Goal: Task Accomplishment & Management: Manage account settings

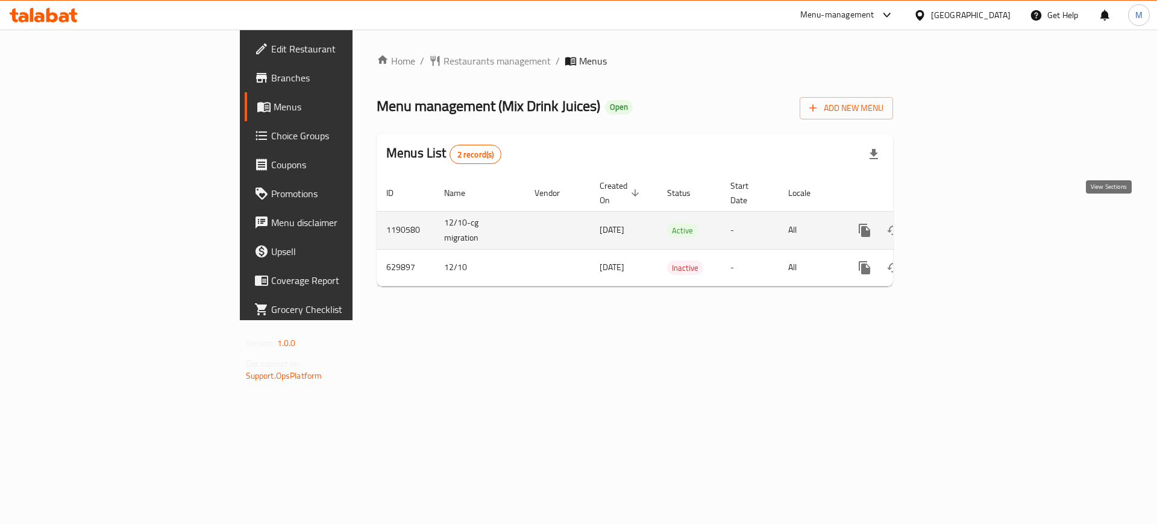
click at [959, 223] on icon "enhanced table" at bounding box center [951, 230] width 14 height 14
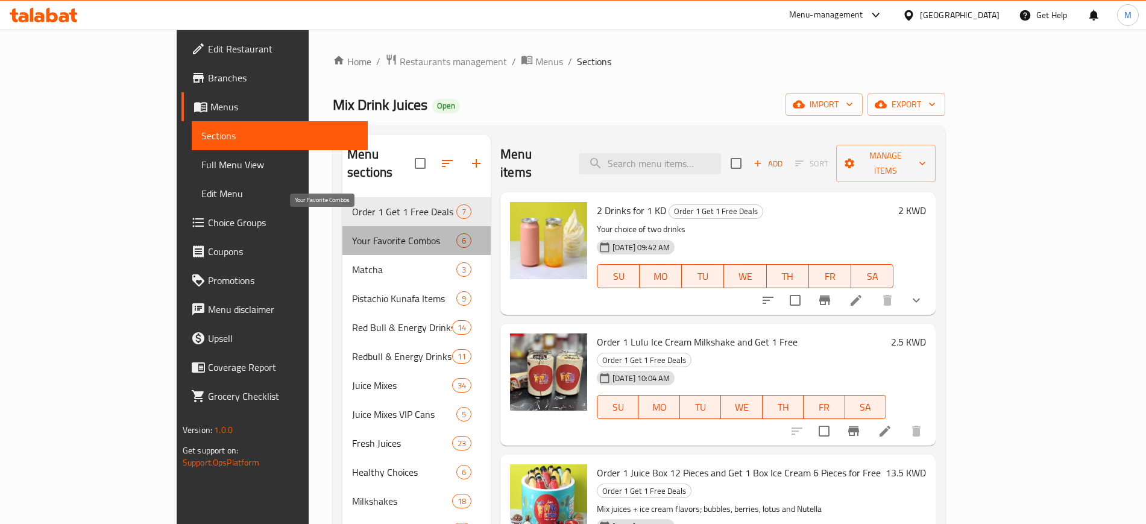
click at [352, 233] on span "Your Favorite Combos" at bounding box center [404, 240] width 104 height 14
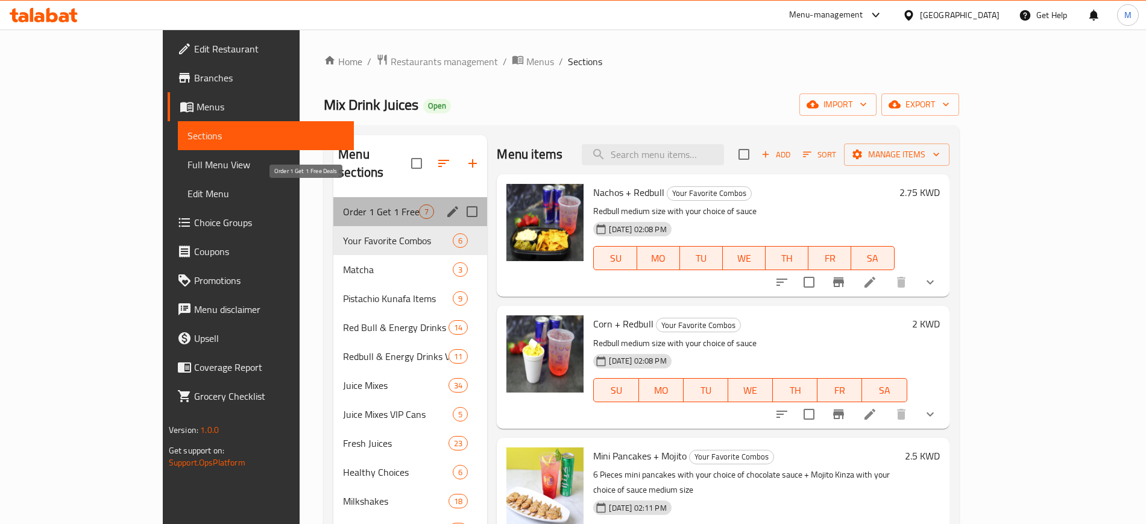
click at [343, 204] on span "Order 1 Get 1 Free Deals" at bounding box center [381, 211] width 76 height 14
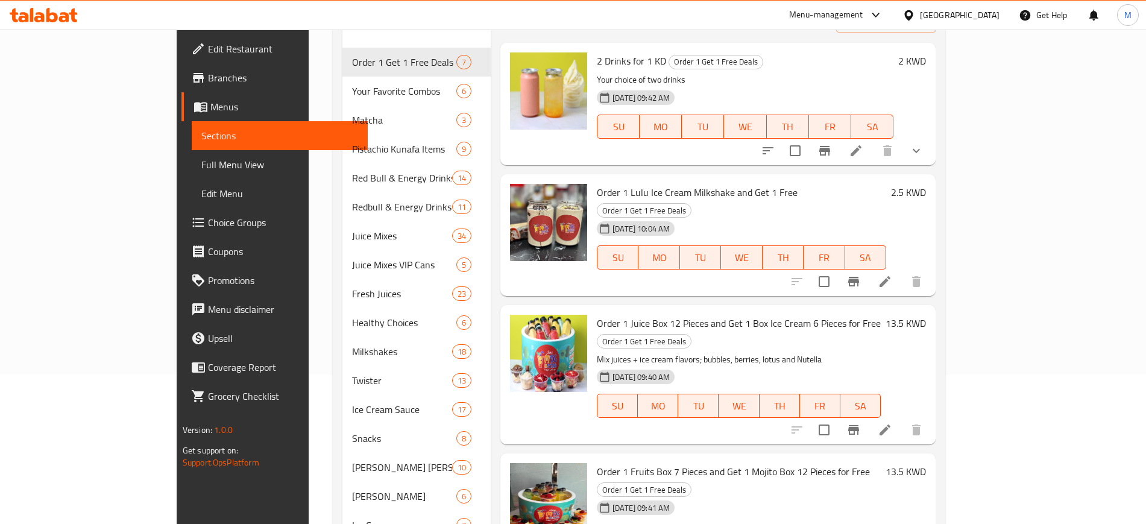
scroll to position [151, 0]
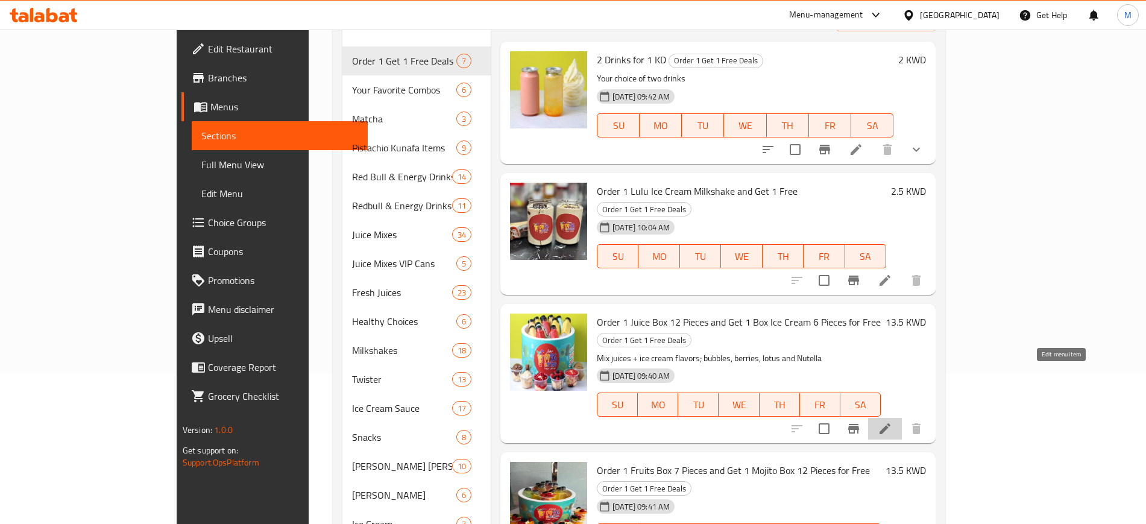
click at [892, 421] on icon at bounding box center [885, 428] width 14 height 14
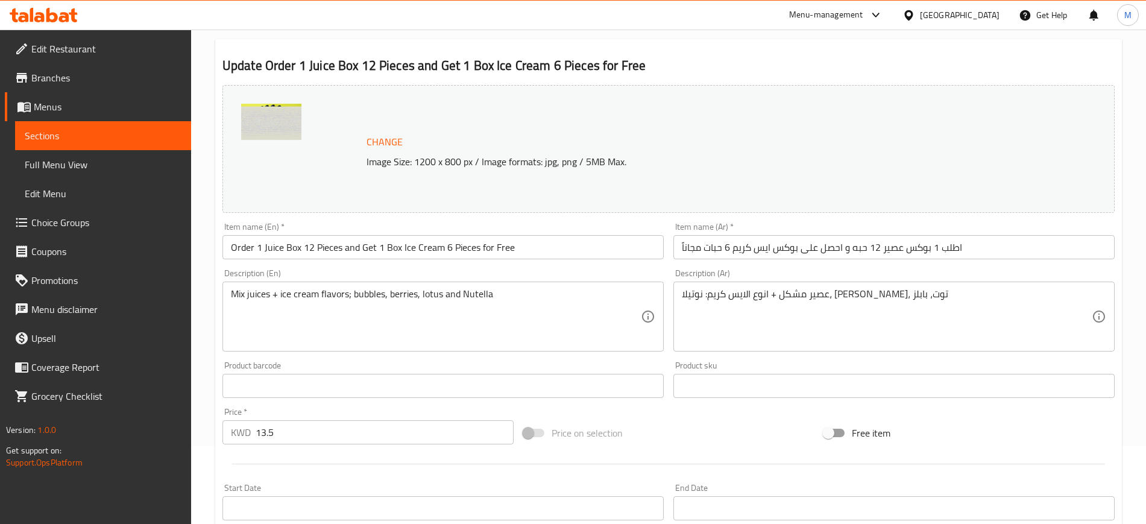
scroll to position [151, 0]
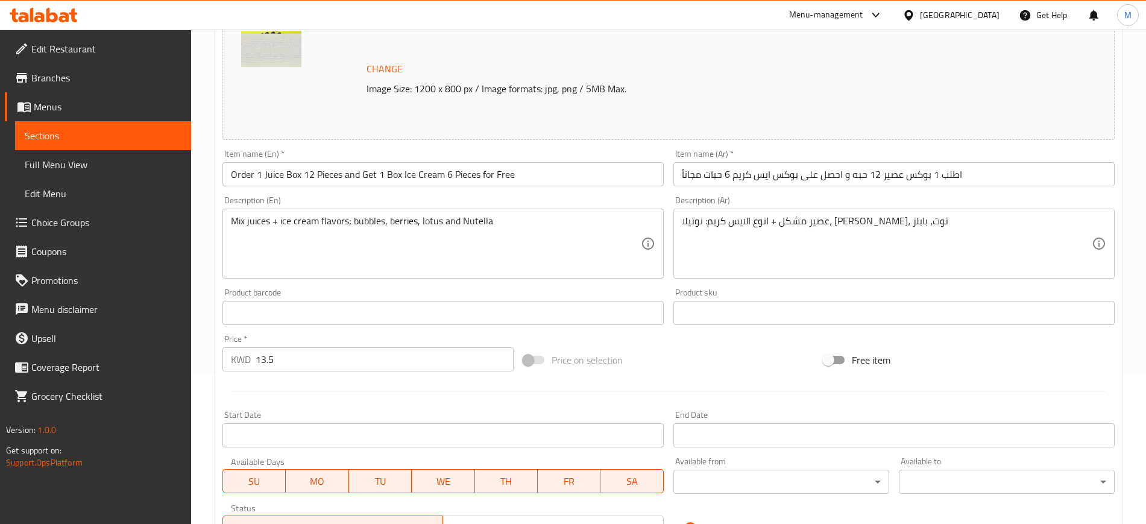
drag, startPoint x: 259, startPoint y: 360, endPoint x: 224, endPoint y: 362, distance: 34.4
click at [224, 362] on div "KWD 13.5 Price *" at bounding box center [367, 359] width 291 height 24
type input "12.5"
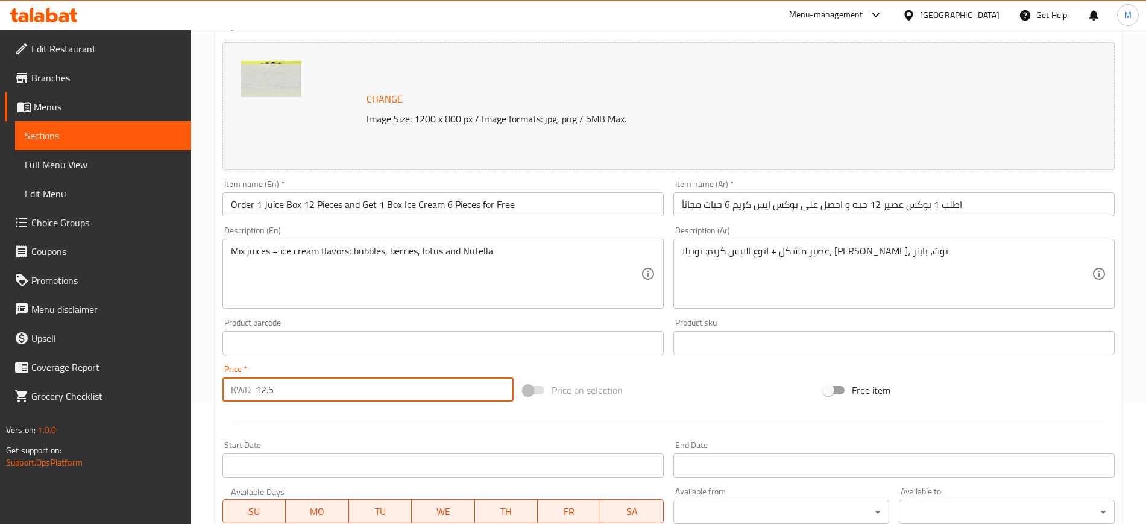
scroll to position [0, 0]
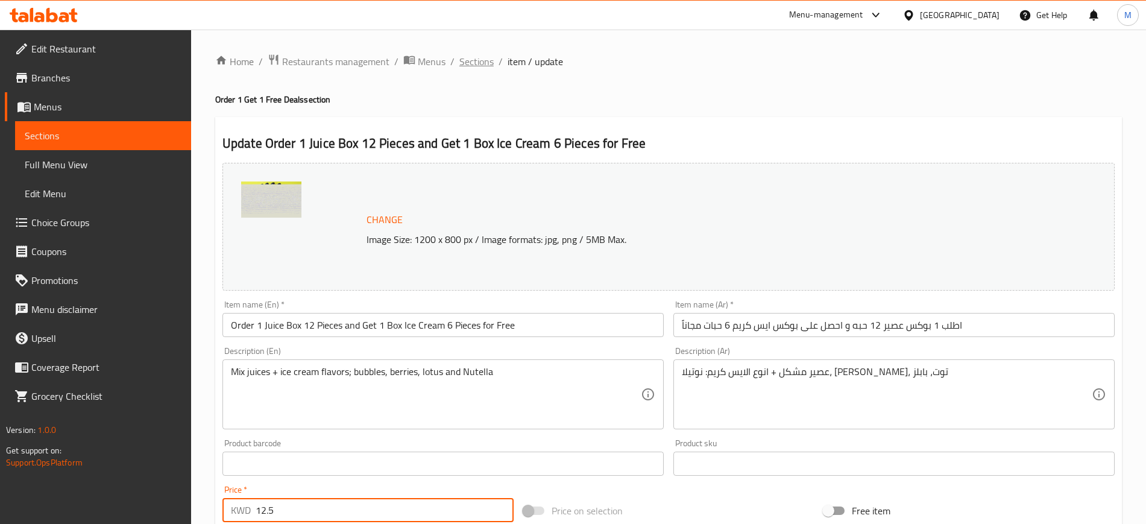
click at [468, 60] on span "Sections" at bounding box center [476, 61] width 34 height 14
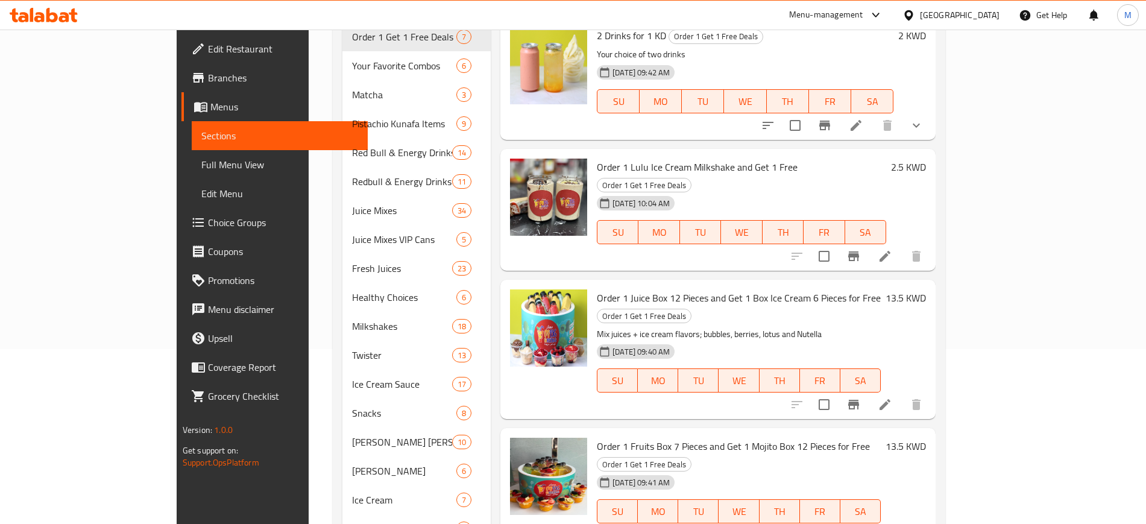
scroll to position [301, 0]
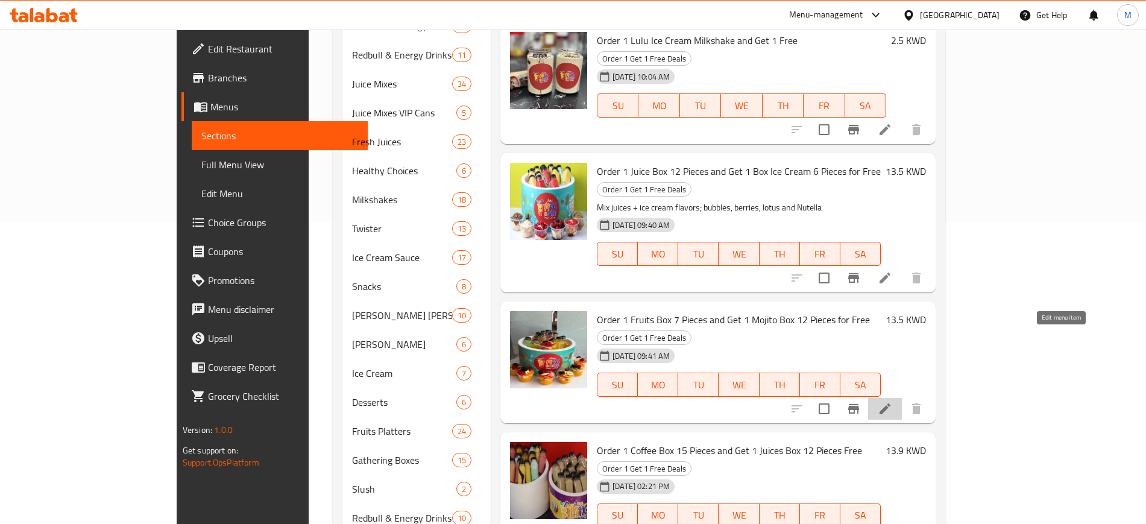
click at [890, 403] on icon at bounding box center [884, 408] width 11 height 11
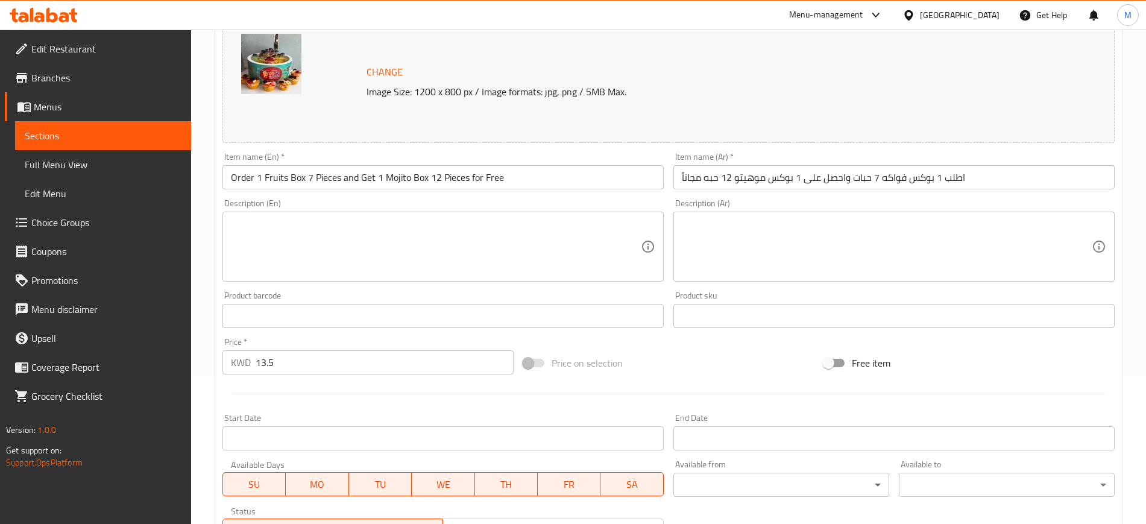
scroll to position [151, 0]
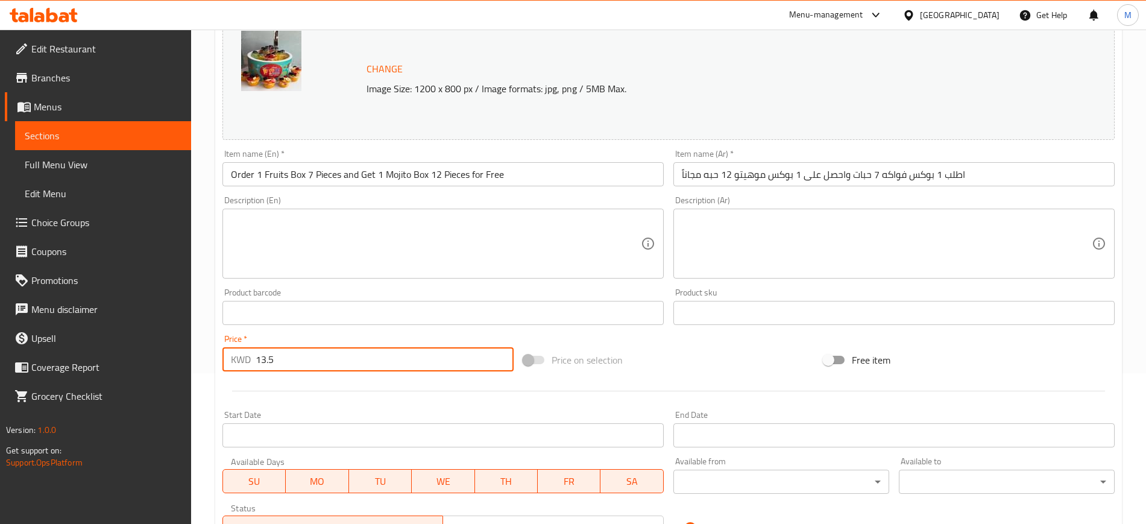
drag, startPoint x: 303, startPoint y: 359, endPoint x: 175, endPoint y: 364, distance: 127.9
click at [175, 364] on div "Edit Restaurant Branches Menus Sections Full Menu View Edit Menu Choice Groups …" at bounding box center [573, 299] width 1146 height 840
type input "12.5"
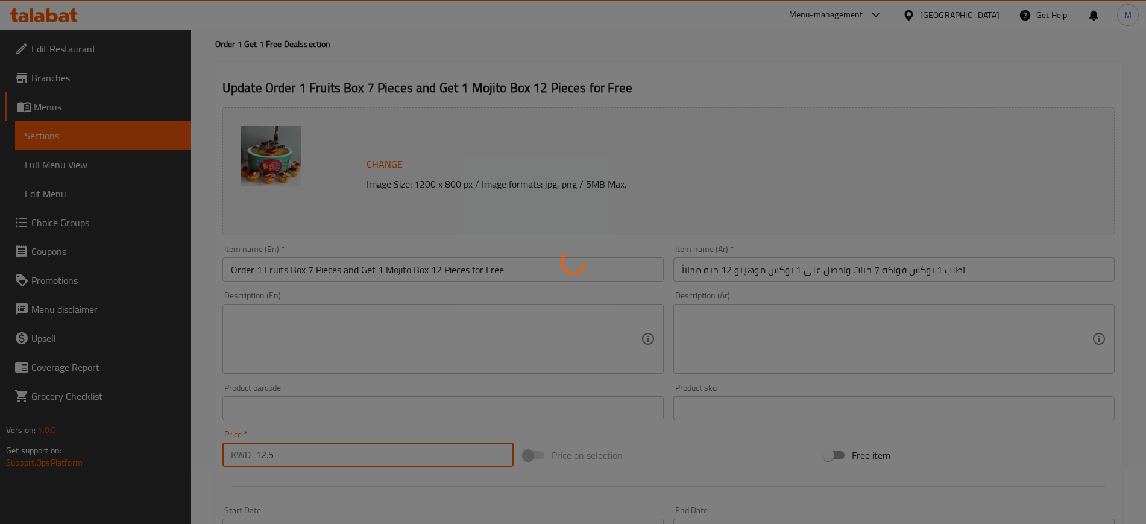
scroll to position [0, 0]
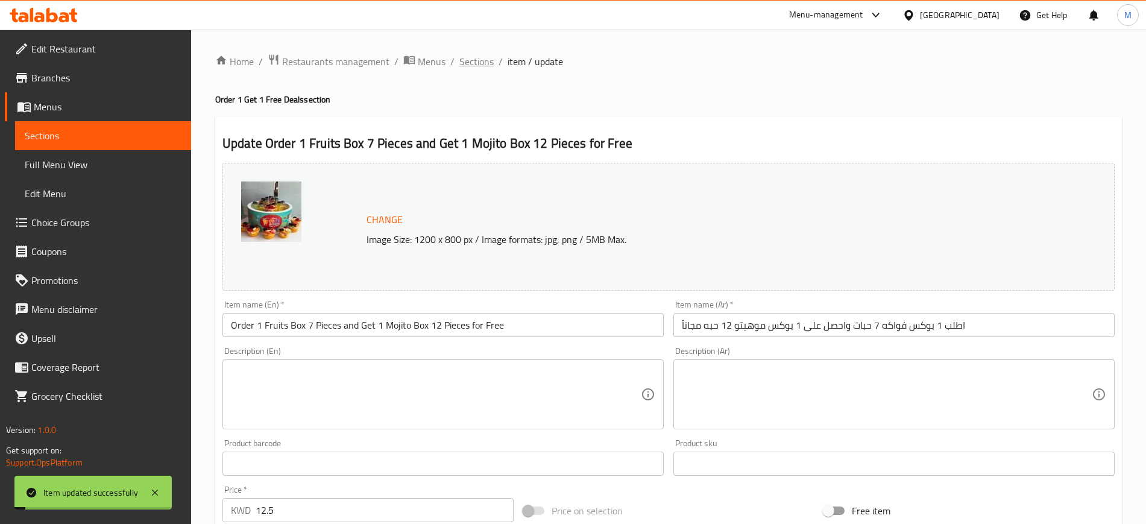
click at [477, 59] on span "Sections" at bounding box center [476, 61] width 34 height 14
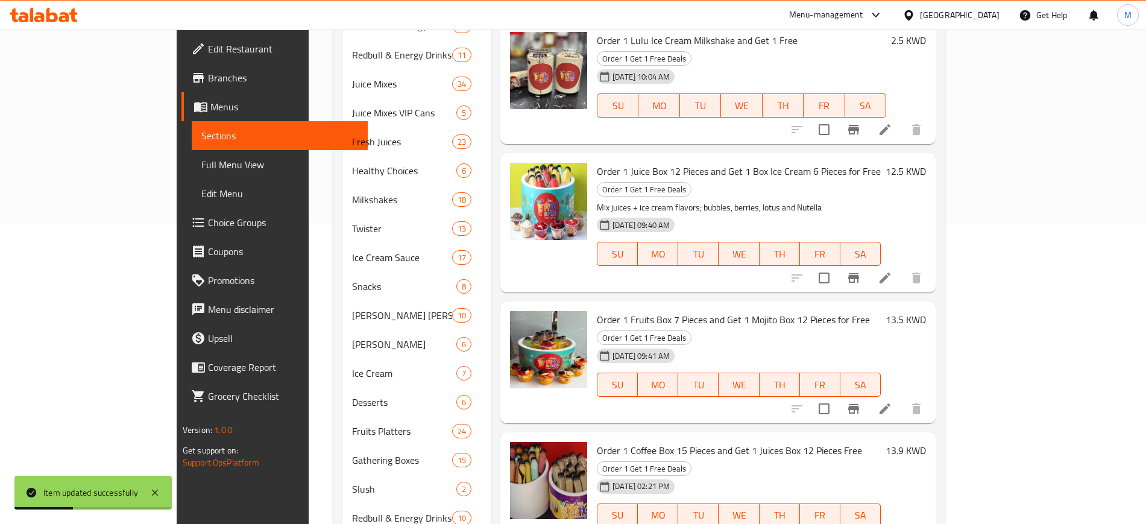
scroll to position [377, 0]
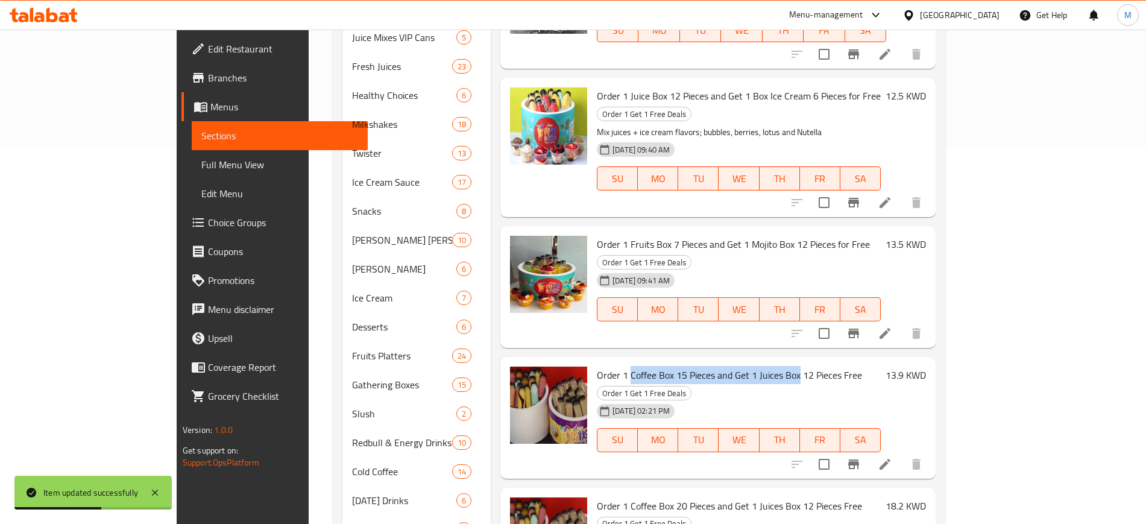
drag, startPoint x: 585, startPoint y: 307, endPoint x: 753, endPoint y: 309, distance: 167.6
click at [753, 366] on span "Order 1 Coffee Box 15 Pieces and Get 1 Juices Box 12 Pieces Free" at bounding box center [729, 375] width 265 height 18
click at [736, 399] on div "[DATE] 02:21 PM SU MO TU WE TH FR SA" at bounding box center [739, 431] width 294 height 65
click at [892, 457] on icon at bounding box center [885, 464] width 14 height 14
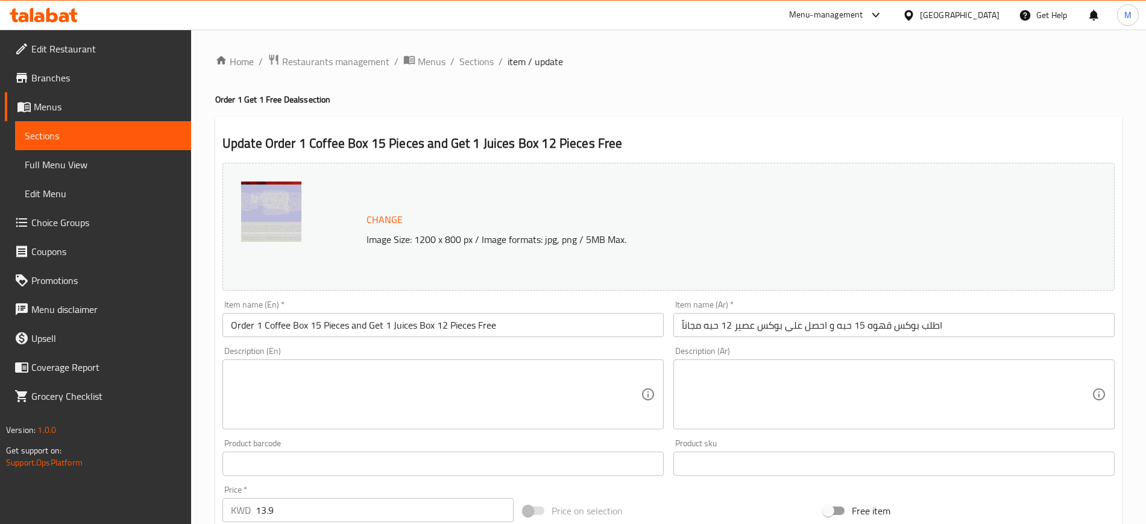
scroll to position [75, 0]
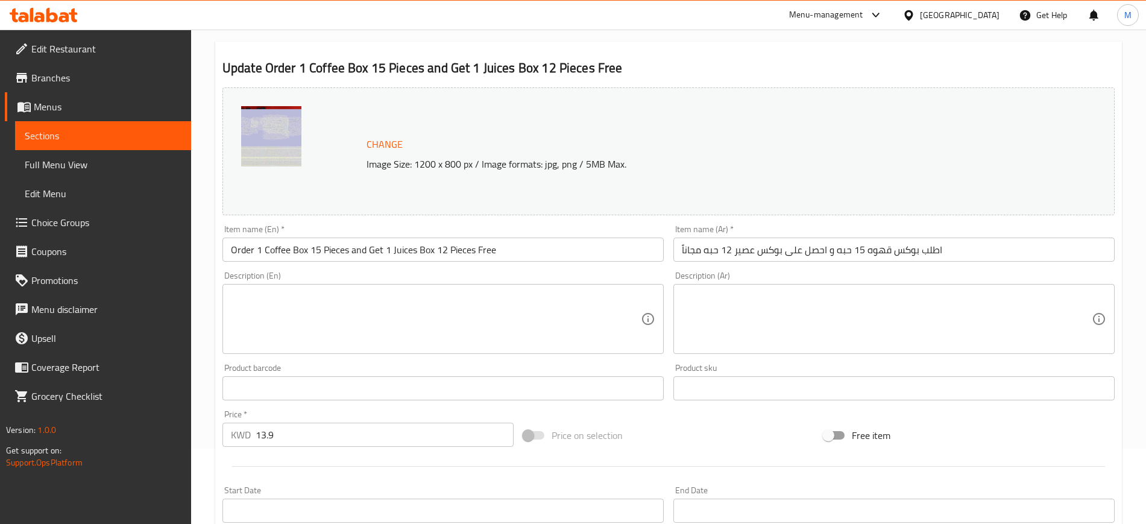
drag, startPoint x: 259, startPoint y: 433, endPoint x: 212, endPoint y: 435, distance: 46.5
click at [212, 435] on div "Home / Restaurants management / Menus / Sections / item / update Order 1 Get 1 …" at bounding box center [668, 374] width 955 height 840
type input "12.9"
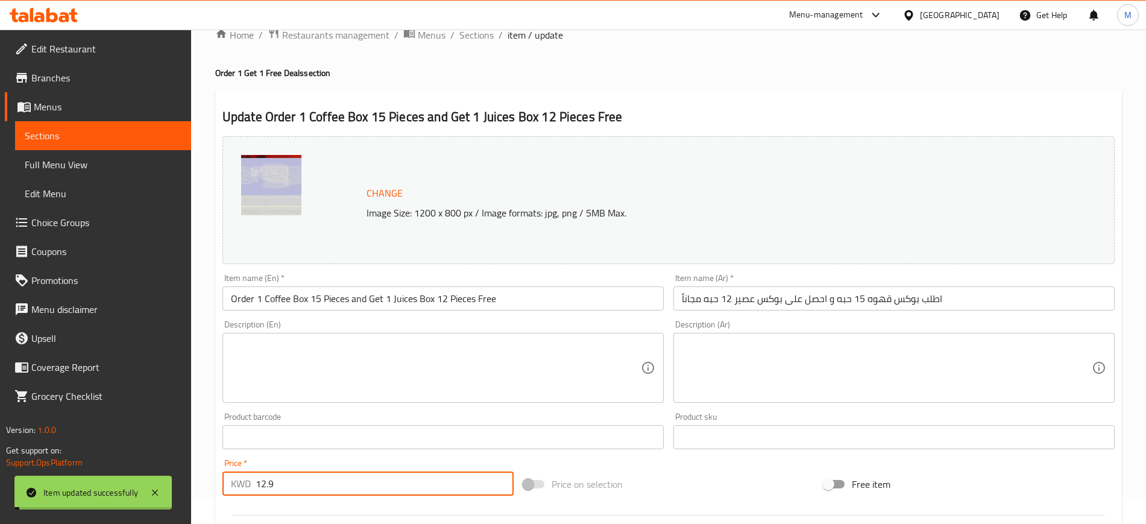
scroll to position [0, 0]
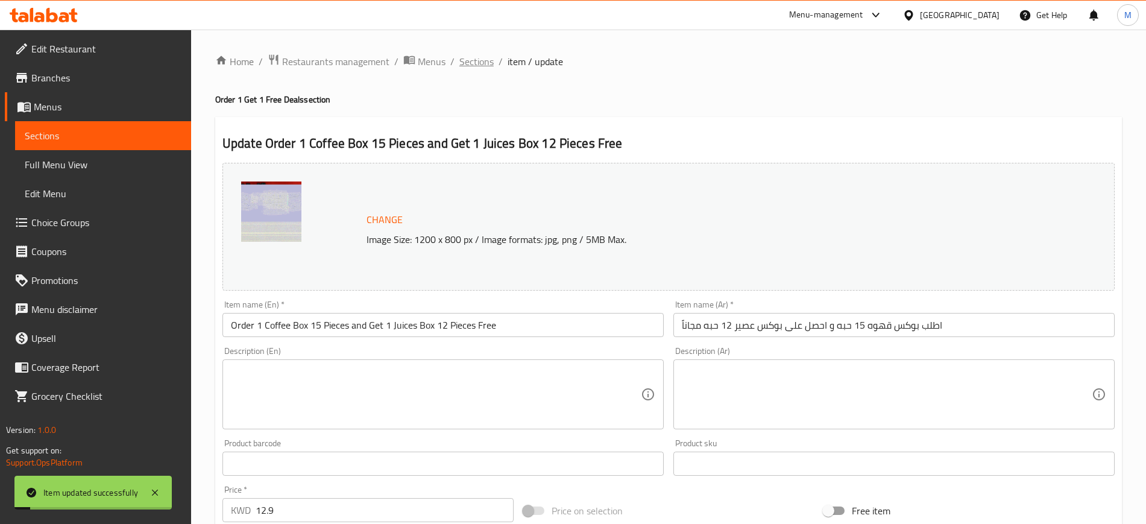
click at [481, 55] on span "Sections" at bounding box center [476, 61] width 34 height 14
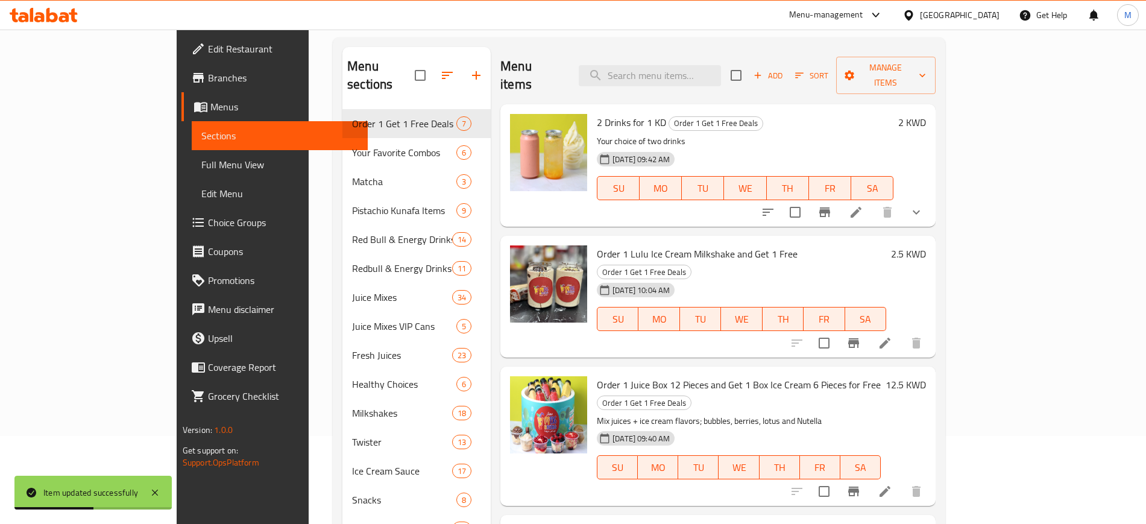
scroll to position [75, 0]
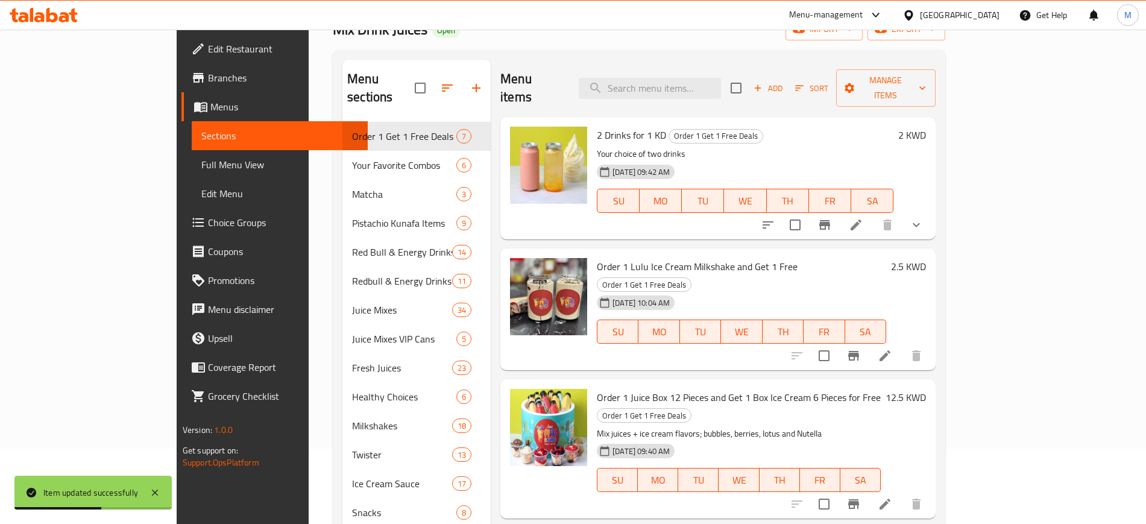
click at [873, 216] on li at bounding box center [856, 225] width 34 height 22
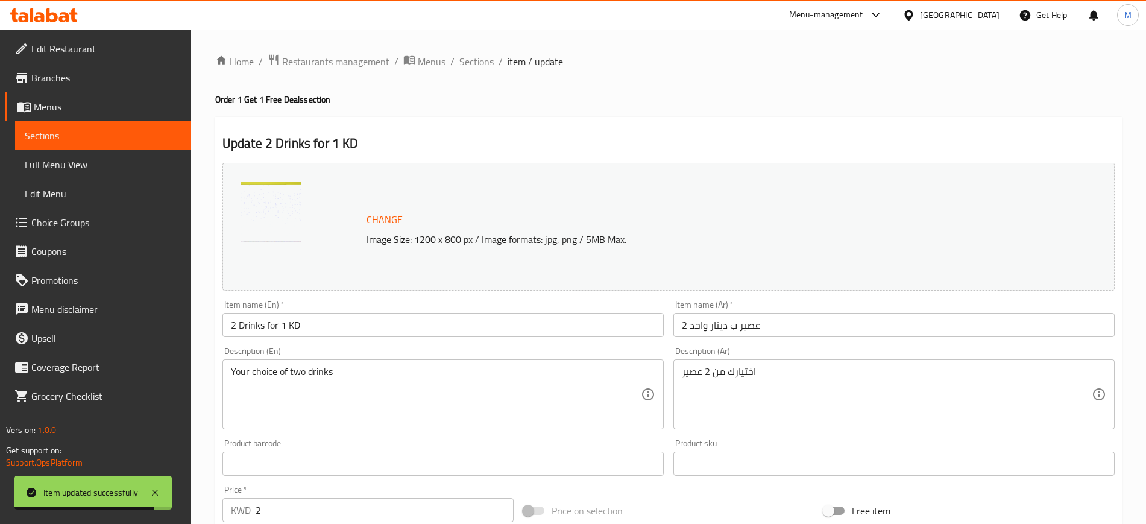
click at [480, 59] on span "Sections" at bounding box center [476, 61] width 34 height 14
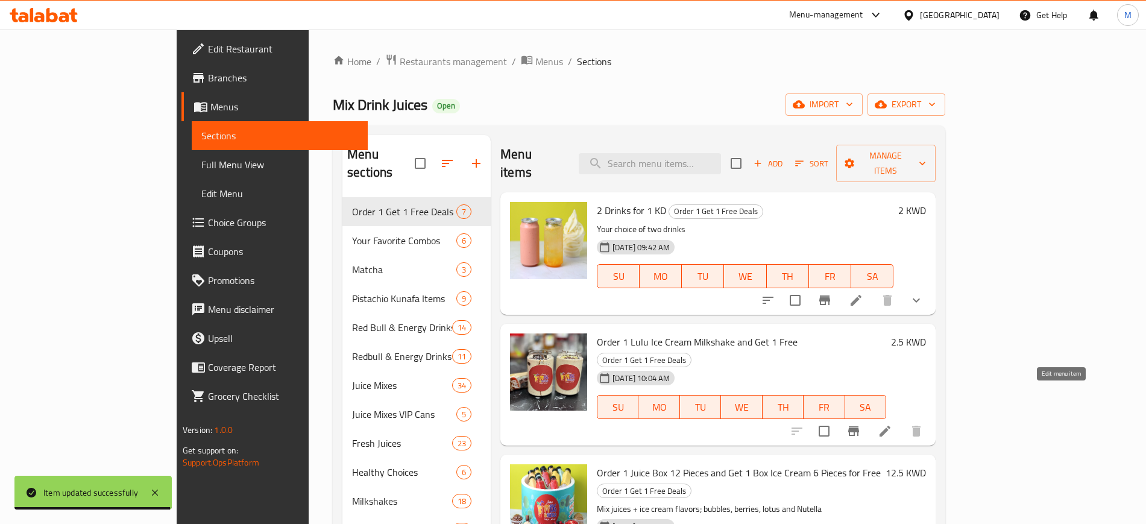
click at [892, 424] on icon at bounding box center [885, 431] width 14 height 14
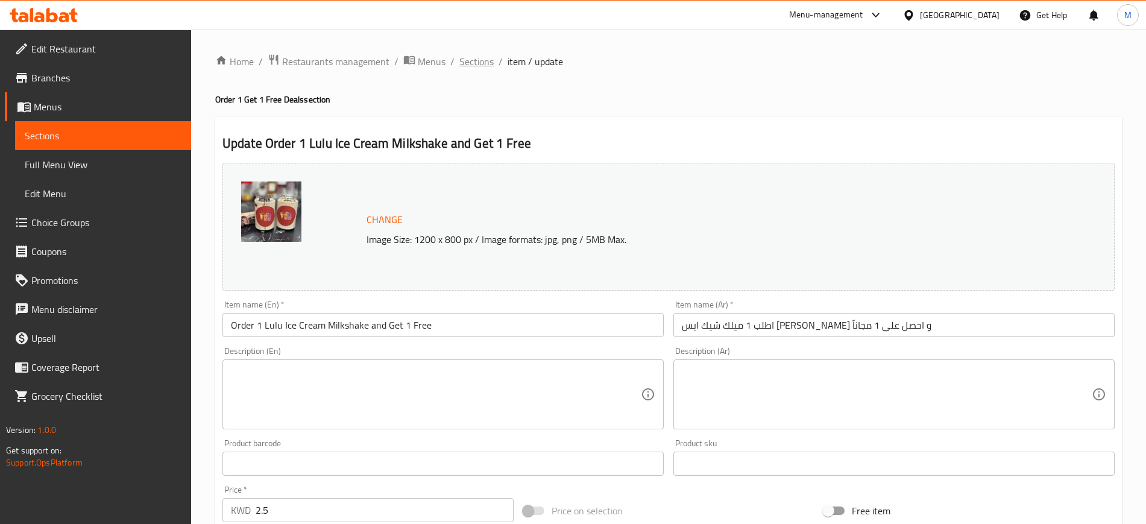
click at [465, 59] on span "Sections" at bounding box center [476, 61] width 34 height 14
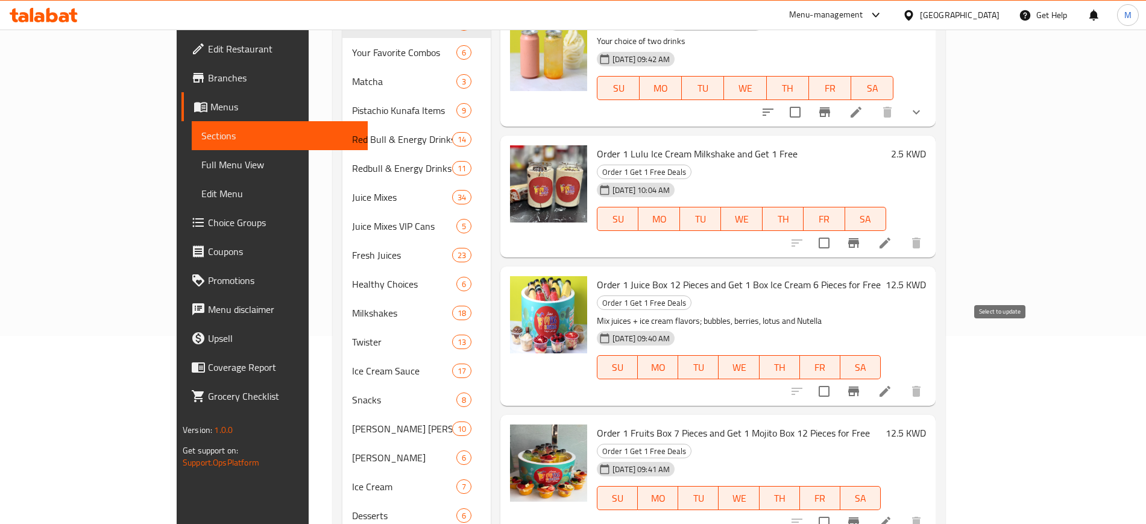
scroll to position [226, 0]
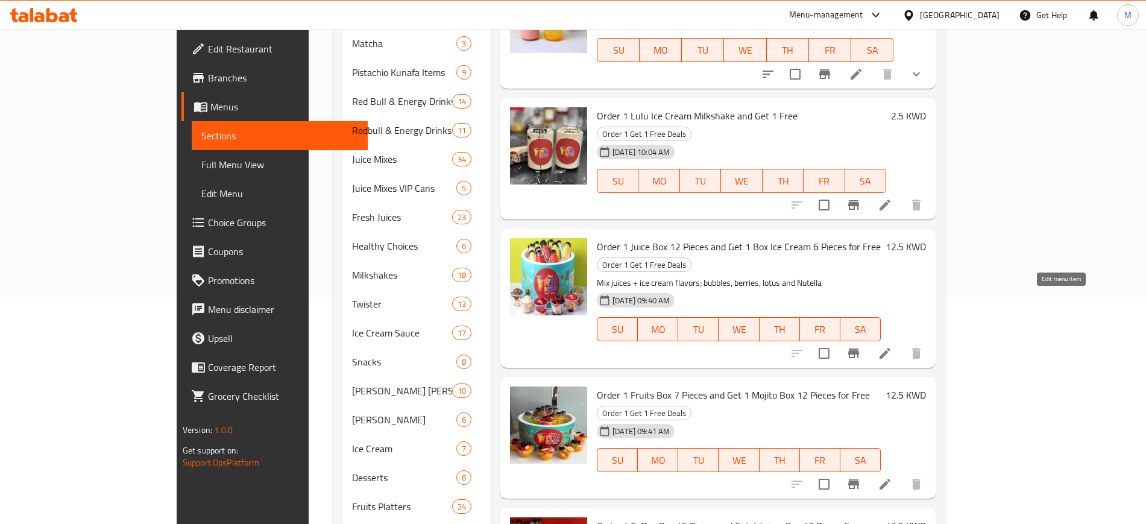
click at [890, 348] on icon at bounding box center [884, 353] width 11 height 11
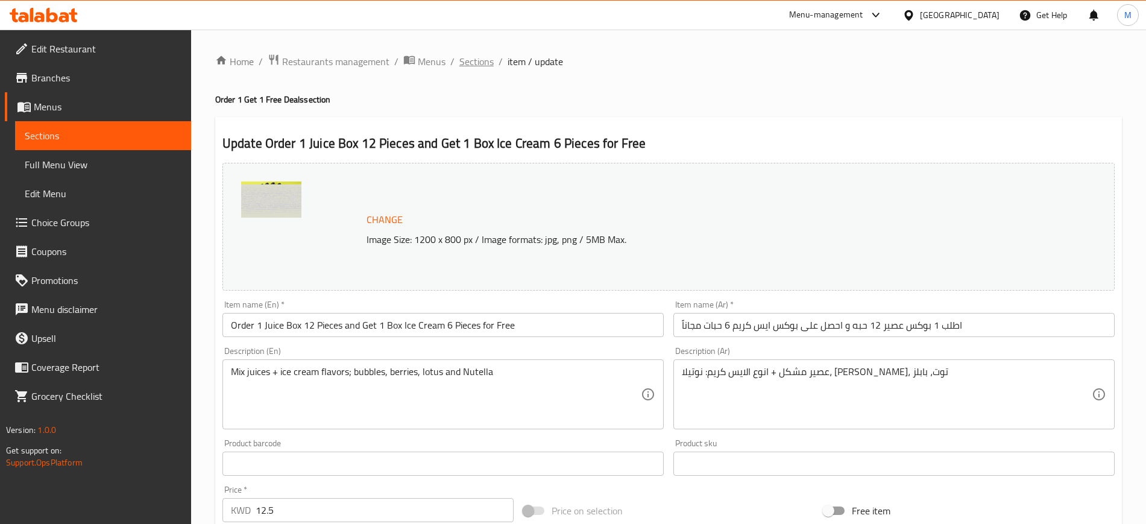
click at [483, 66] on span "Sections" at bounding box center [476, 61] width 34 height 14
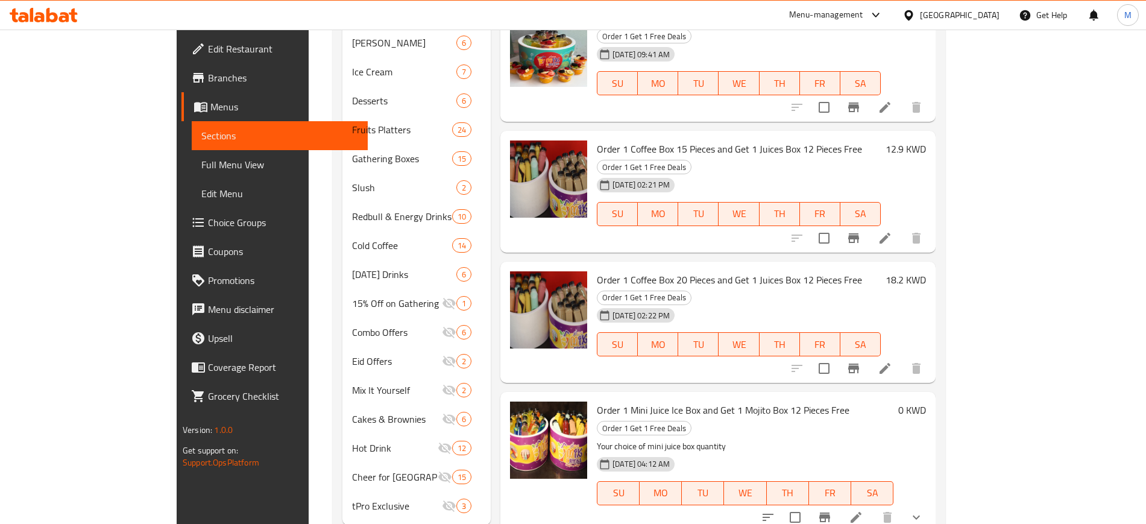
scroll to position [620, 0]
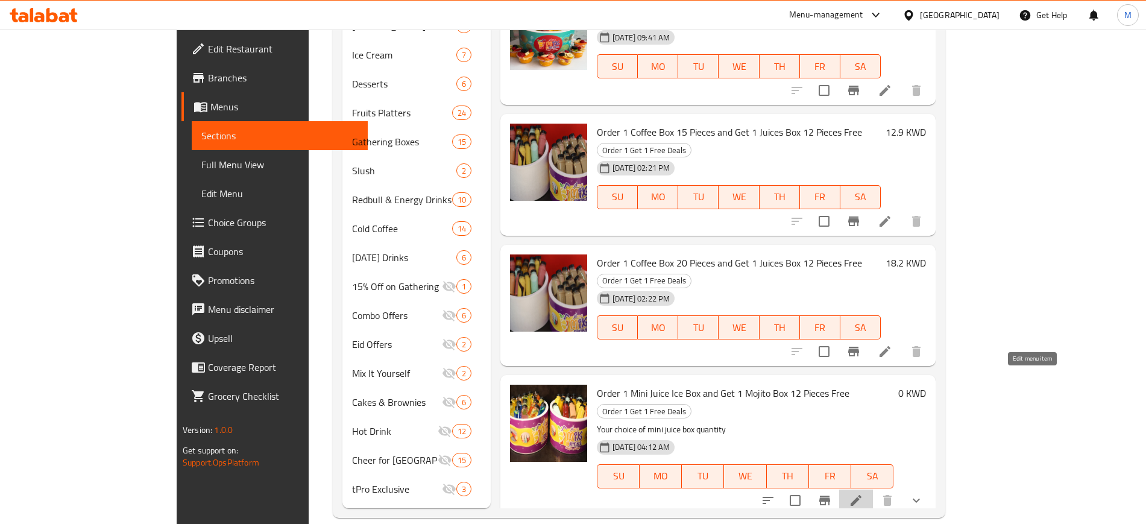
click at [861, 495] on icon at bounding box center [855, 500] width 11 height 11
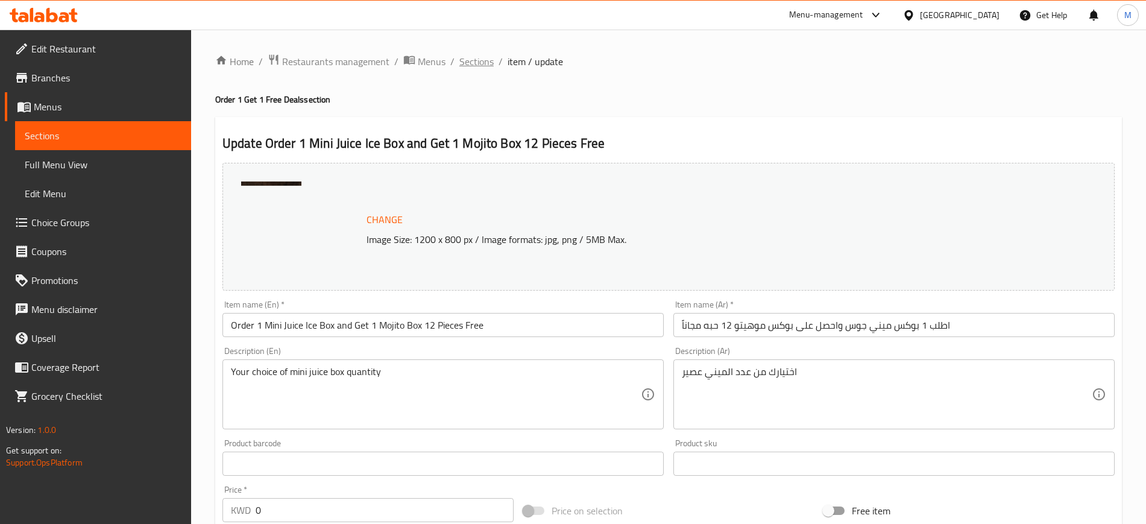
click at [481, 63] on span "Sections" at bounding box center [476, 61] width 34 height 14
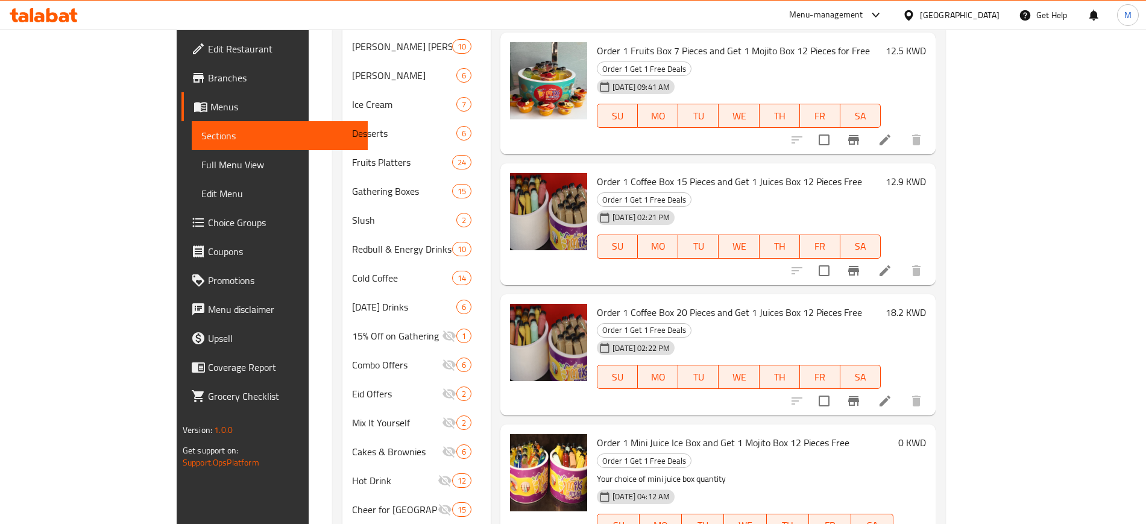
scroll to position [544, 0]
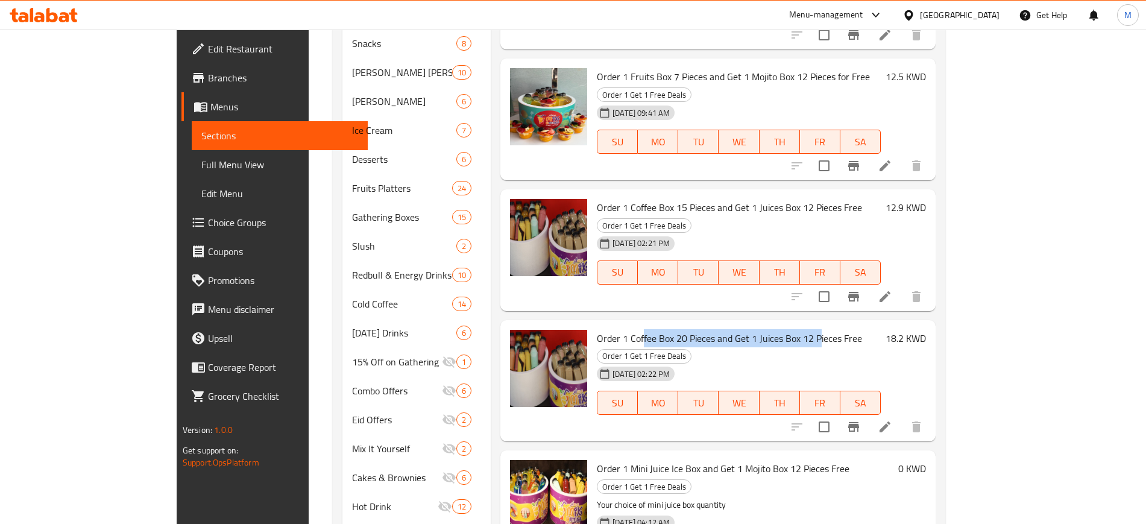
drag, startPoint x: 600, startPoint y: 248, endPoint x: 775, endPoint y: 257, distance: 175.0
click at [775, 329] on span "Order 1 Coffee Box 20 Pieces and Get 1 Juices Box 12 Pieces Free" at bounding box center [729, 338] width 265 height 18
click at [667, 329] on span "Order 1 Coffee Box 20 Pieces and Get 1 Juices Box 12 Pieces Free" at bounding box center [729, 338] width 265 height 18
drag, startPoint x: 633, startPoint y: 247, endPoint x: 782, endPoint y: 253, distance: 148.4
click at [767, 329] on span "Order 1 Coffee Box 20 Pieces and Get 1 Juices Box 12 Pieces Free" at bounding box center [729, 338] width 265 height 18
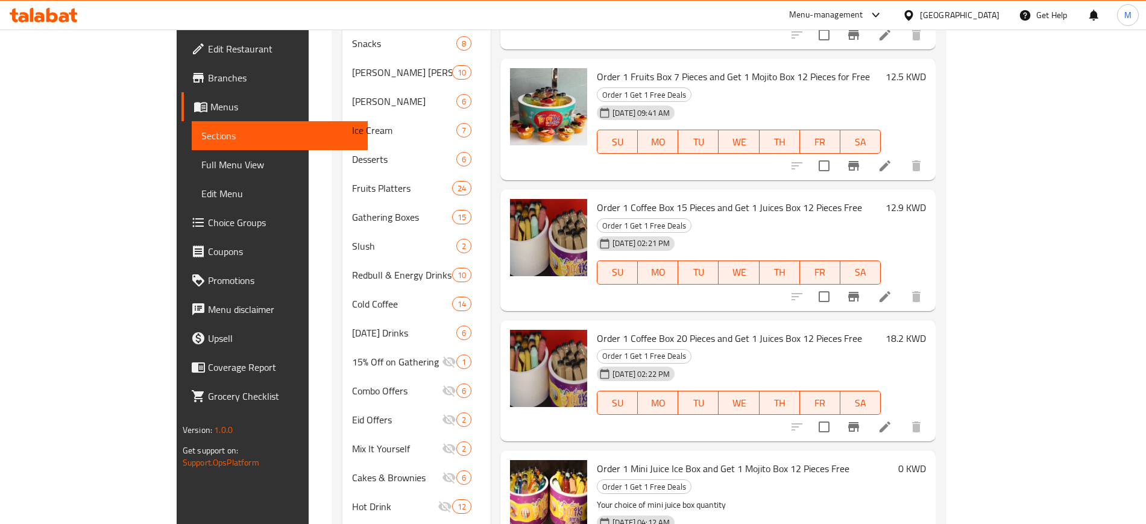
click at [791, 362] on div "[DATE] 02:22 PM SU MO TU WE TH FR SA" at bounding box center [739, 394] width 294 height 65
click at [902, 416] on li at bounding box center [885, 427] width 34 height 22
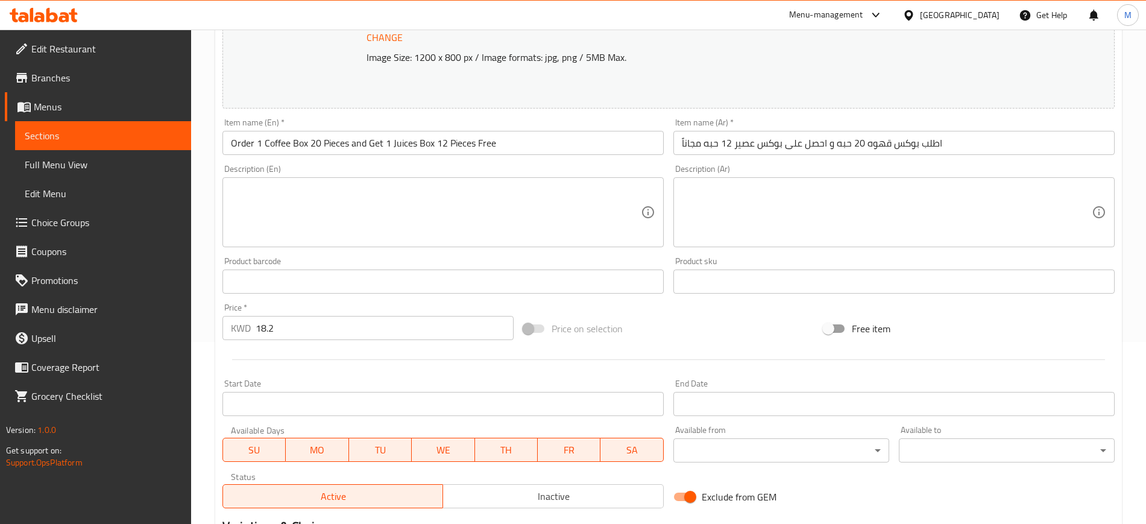
scroll to position [345, 0]
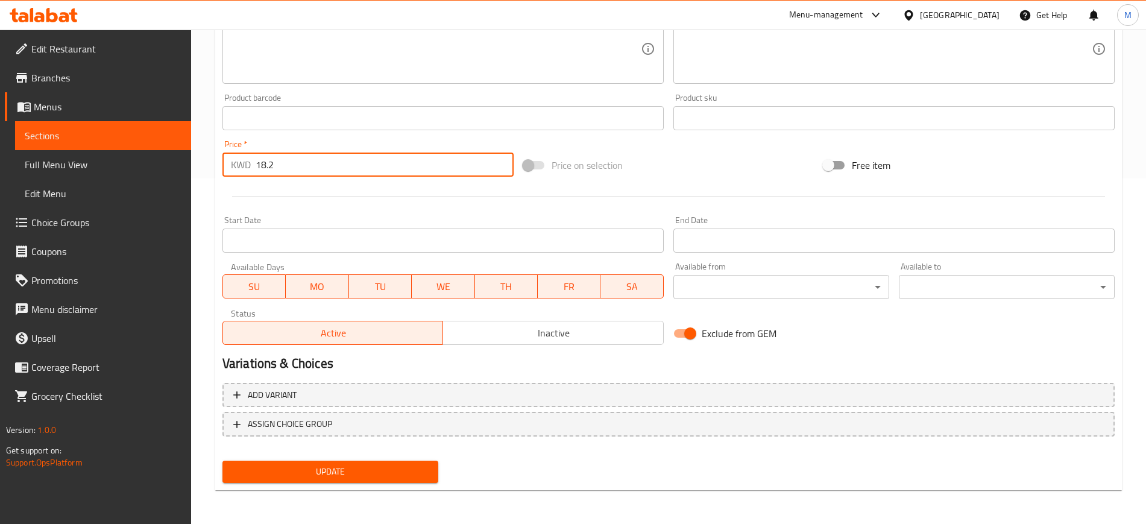
drag, startPoint x: 298, startPoint y: 163, endPoint x: 166, endPoint y: 152, distance: 131.8
click at [166, 152] on div "Edit Restaurant Branches Menus Sections Full Menu View Edit Menu Choice Groups …" at bounding box center [573, 104] width 1146 height 840
type input "17.2"
click at [222, 460] on button "Update" at bounding box center [330, 471] width 216 height 22
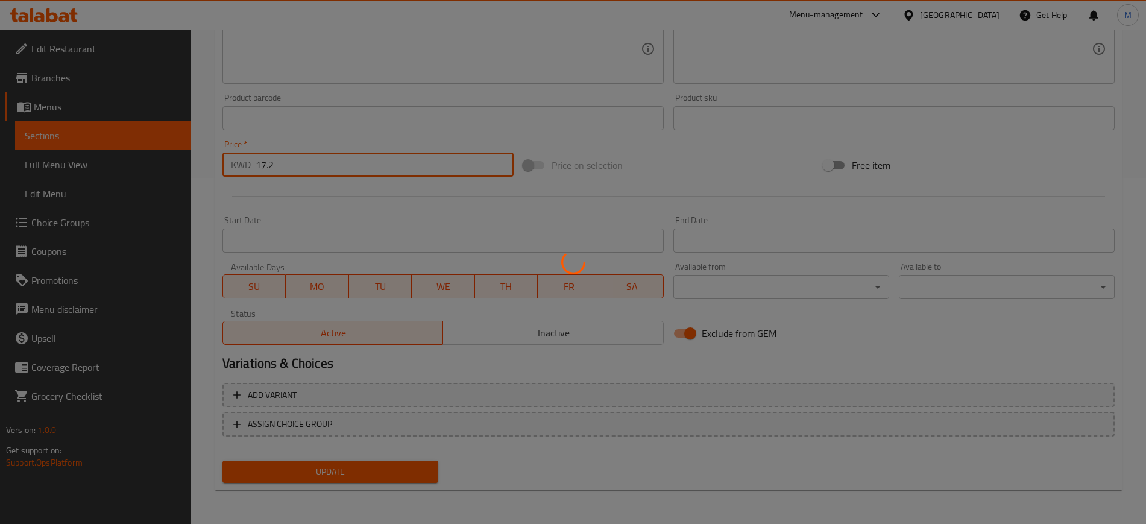
scroll to position [0, 0]
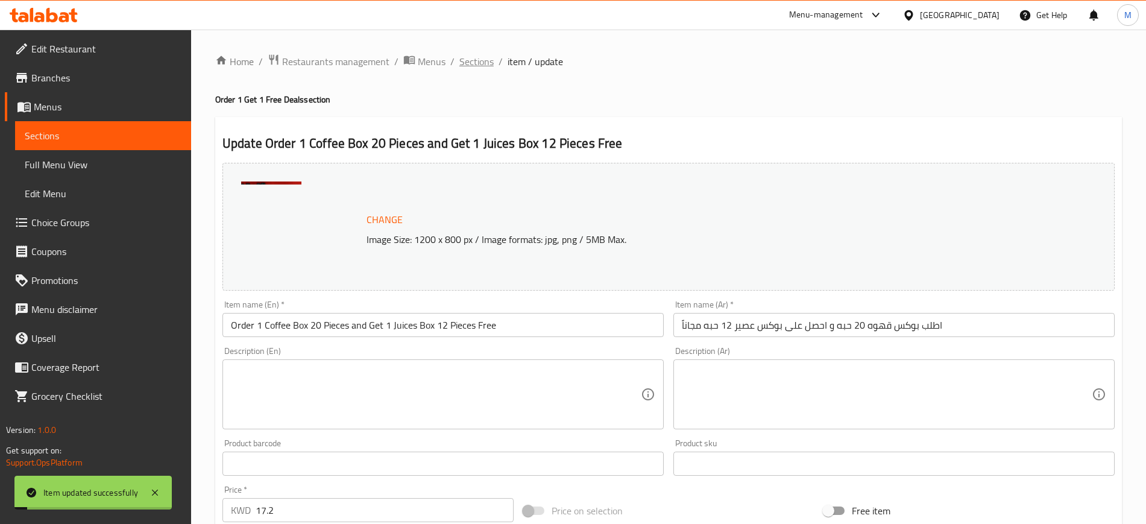
click at [483, 62] on span "Sections" at bounding box center [476, 61] width 34 height 14
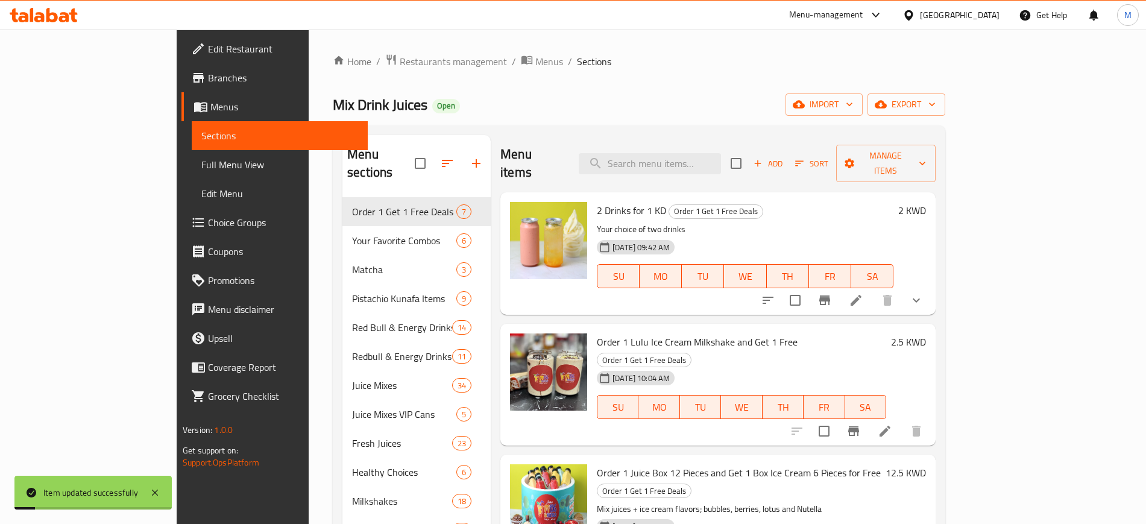
click at [603, 95] on div "Mix Drink Juices Open import export" at bounding box center [639, 104] width 612 height 22
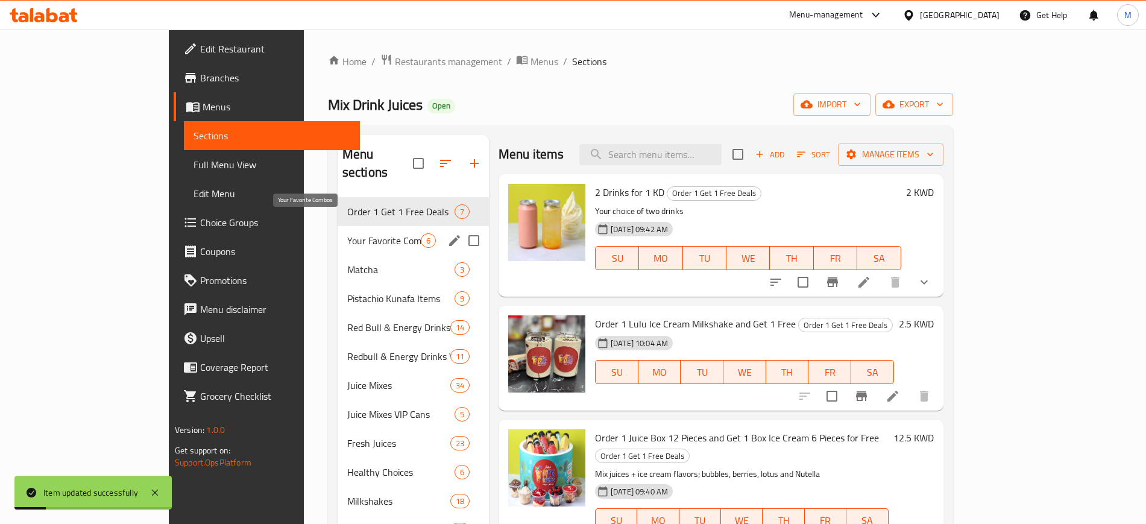
click at [347, 233] on span "Your Favorite Combos" at bounding box center [384, 240] width 74 height 14
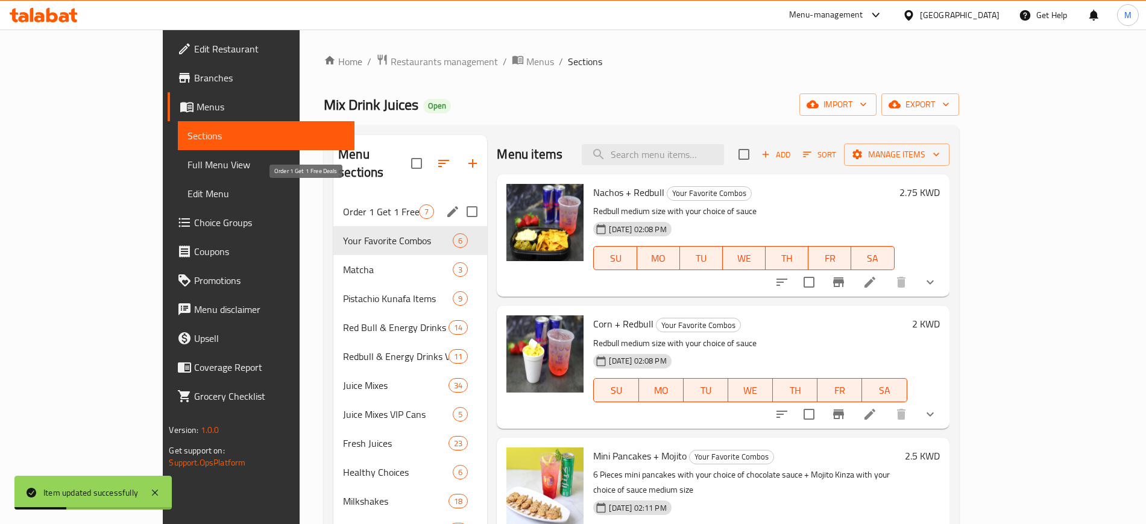
click at [343, 204] on span "Order 1 Get 1 Free Deals" at bounding box center [381, 211] width 76 height 14
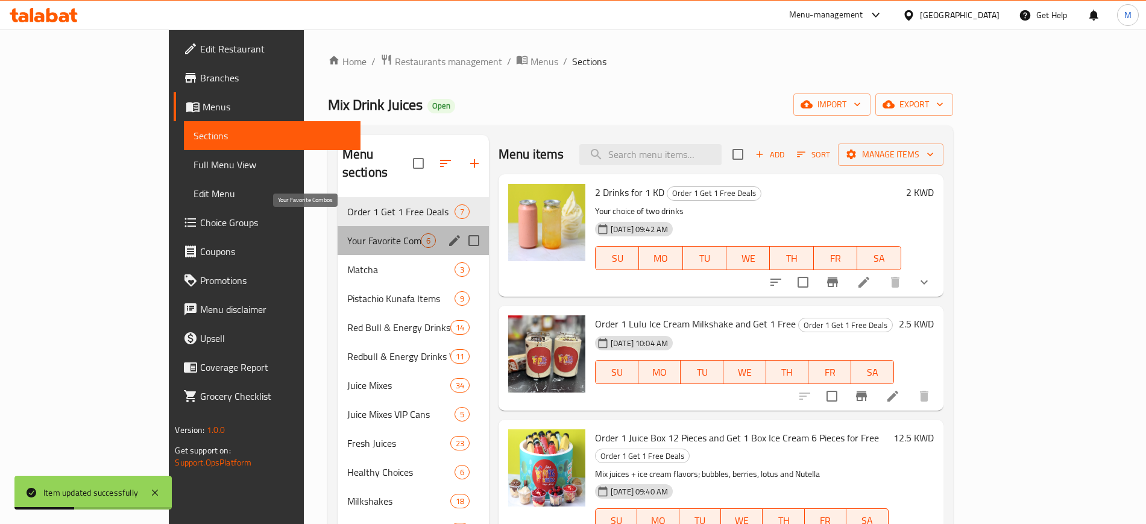
click at [347, 233] on span "Your Favorite Combos" at bounding box center [384, 240] width 74 height 14
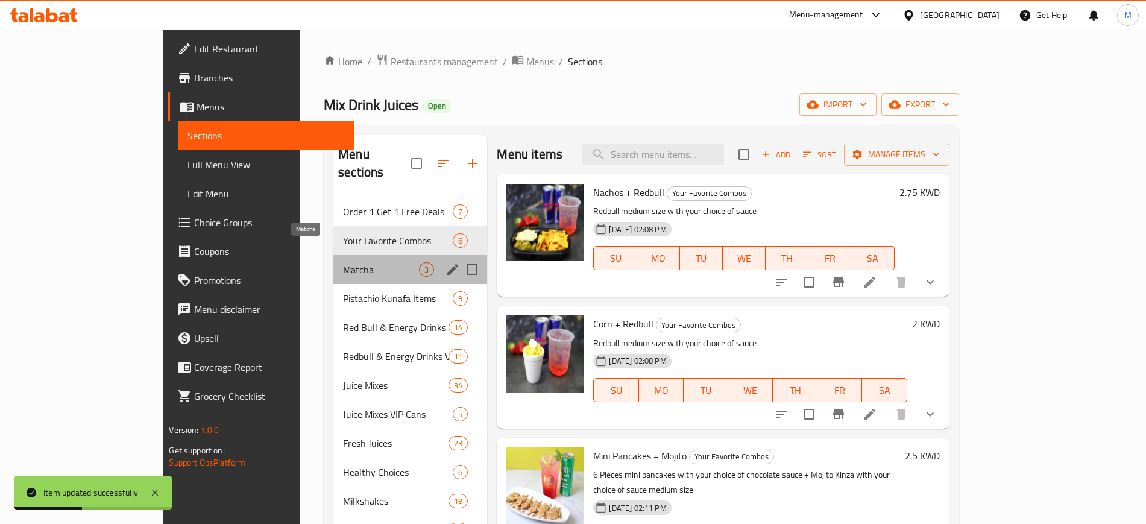
click at [343, 262] on span "Matcha" at bounding box center [381, 269] width 76 height 14
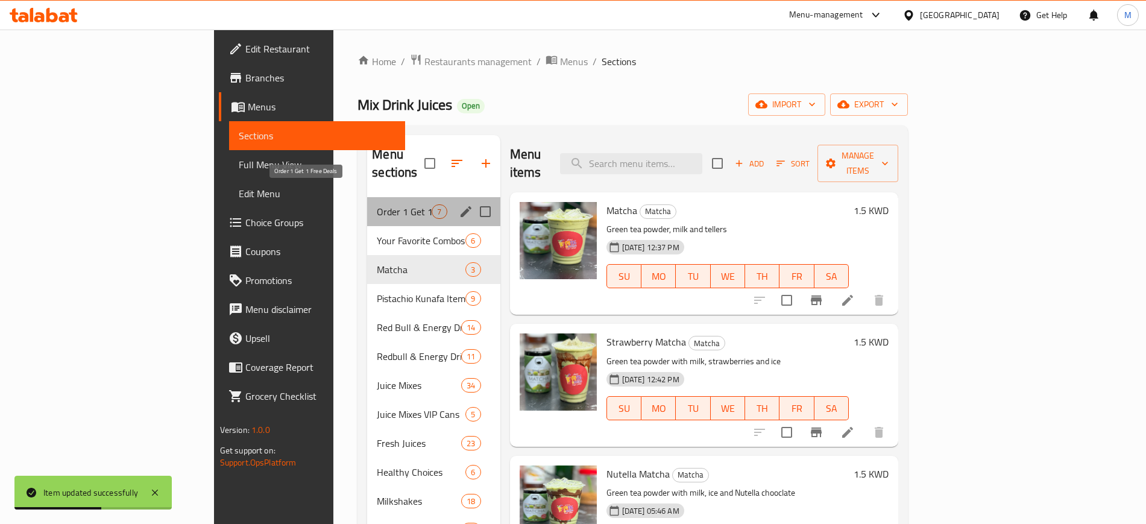
click at [377, 204] on span "Order 1 Get 1 Free Deals" at bounding box center [404, 211] width 55 height 14
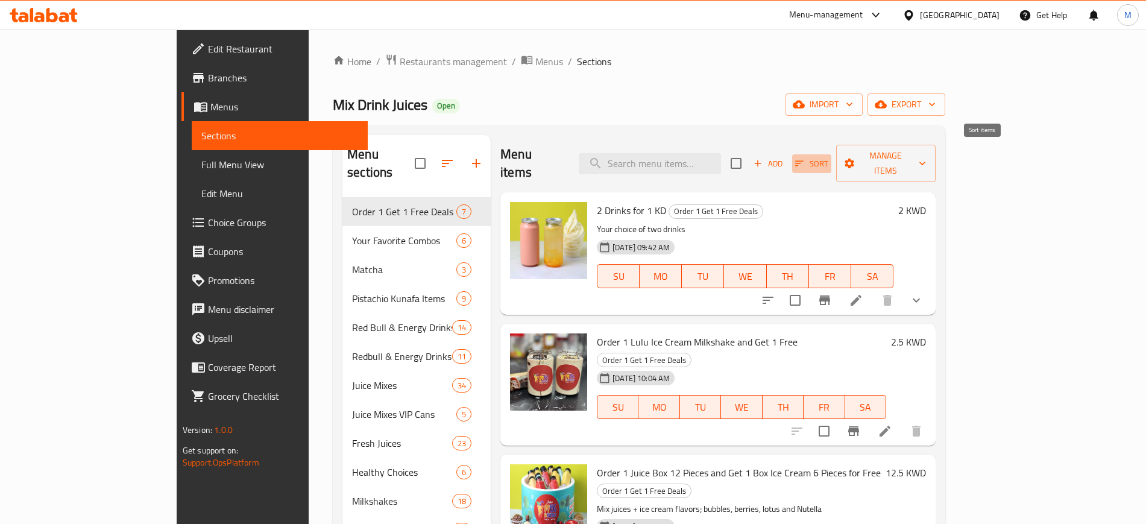
click at [828, 157] on span "Sort" at bounding box center [811, 164] width 33 height 14
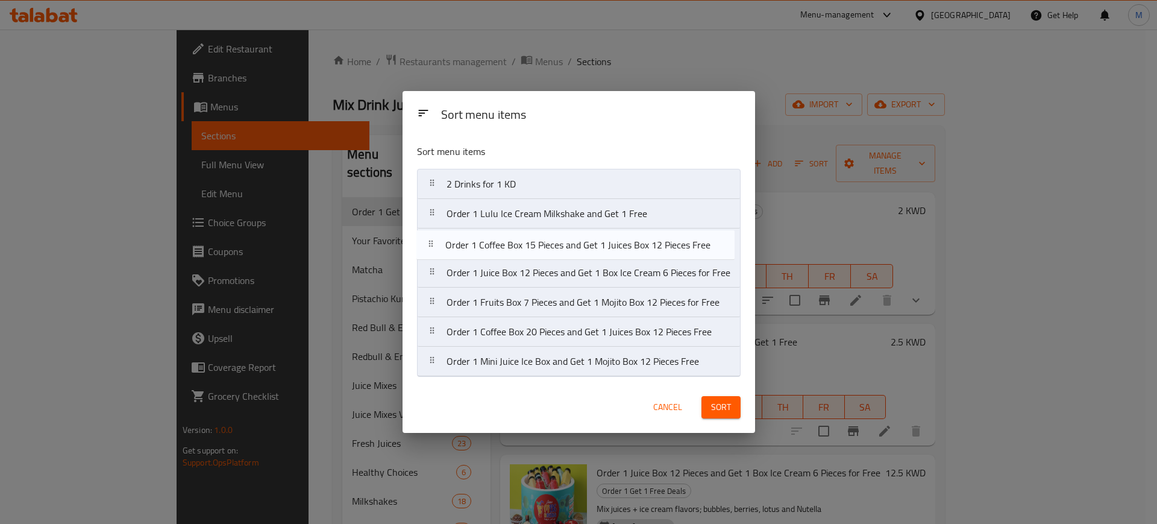
drag, startPoint x: 573, startPoint y: 306, endPoint x: 570, endPoint y: 246, distance: 60.3
click at [570, 246] on nav "2 Drinks for 1 KD Order 1 Lulu Ice Cream Milkshake and Get 1 Free Order 1 Juice…" at bounding box center [579, 273] width 324 height 208
drag, startPoint x: 621, startPoint y: 366, endPoint x: 624, endPoint y: 246, distance: 120.0
click at [624, 246] on nav "2 Drinks for 1 KD Order 1 Lulu Ice Cream Milkshake and Get 1 Free Order 1 Coffe…" at bounding box center [579, 273] width 324 height 208
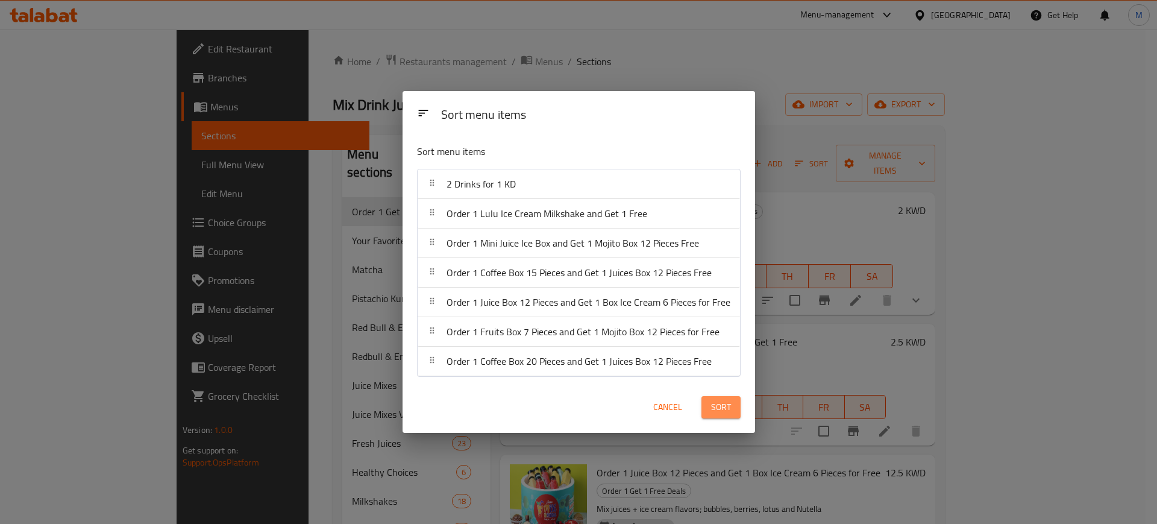
click at [723, 410] on span "Sort" at bounding box center [721, 407] width 20 height 15
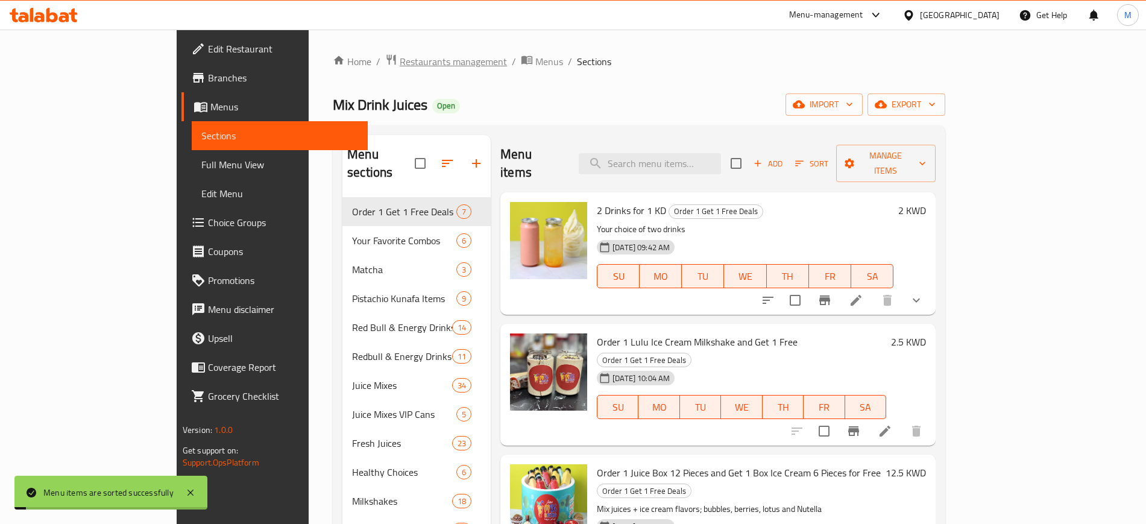
click at [400, 64] on span "Restaurants management" at bounding box center [453, 61] width 107 height 14
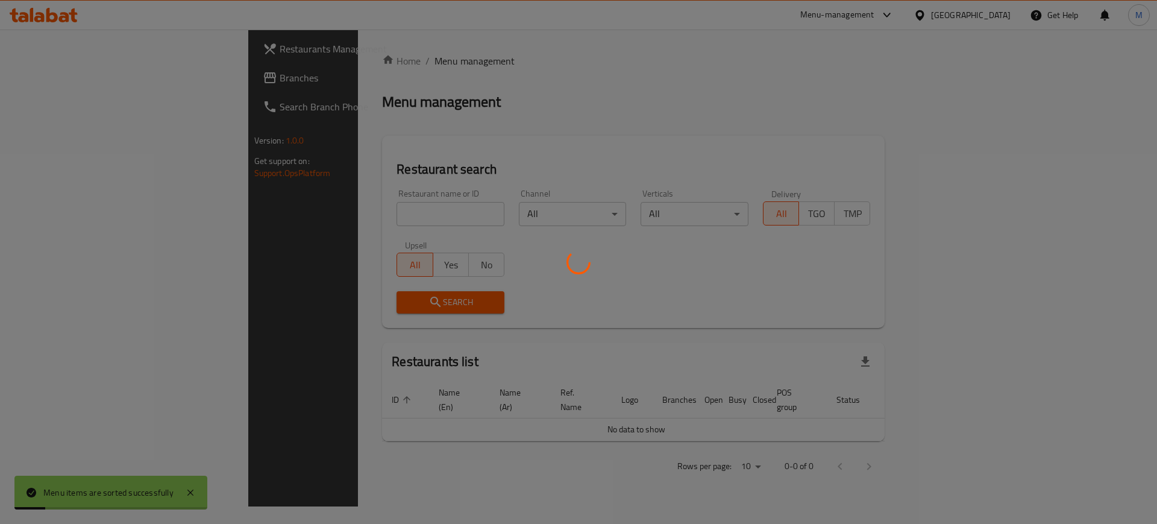
click at [383, 217] on div at bounding box center [578, 262] width 1157 height 524
click at [403, 216] on div at bounding box center [578, 262] width 1157 height 524
click at [404, 212] on div at bounding box center [578, 262] width 1157 height 524
click at [413, 215] on div at bounding box center [578, 262] width 1157 height 524
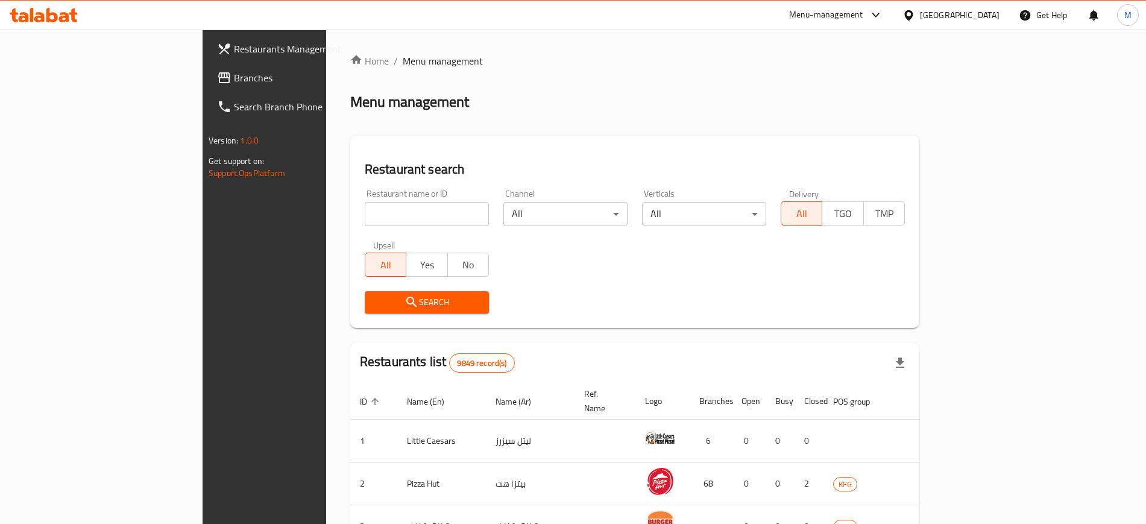
click at [413, 215] on input "search" at bounding box center [427, 214] width 124 height 24
type input "strawberry corner"
click button "Search" at bounding box center [427, 302] width 124 height 22
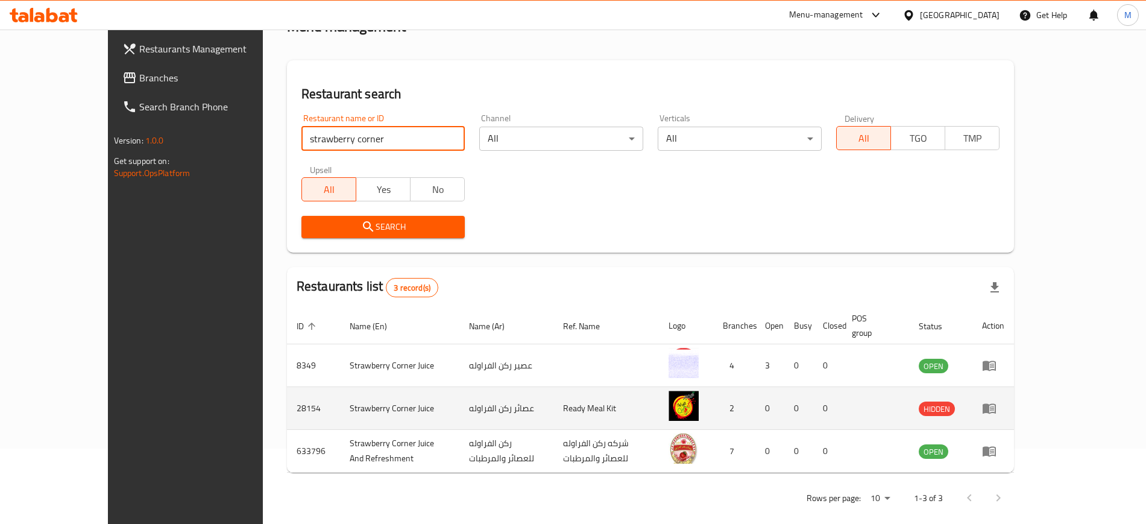
scroll to position [76, 0]
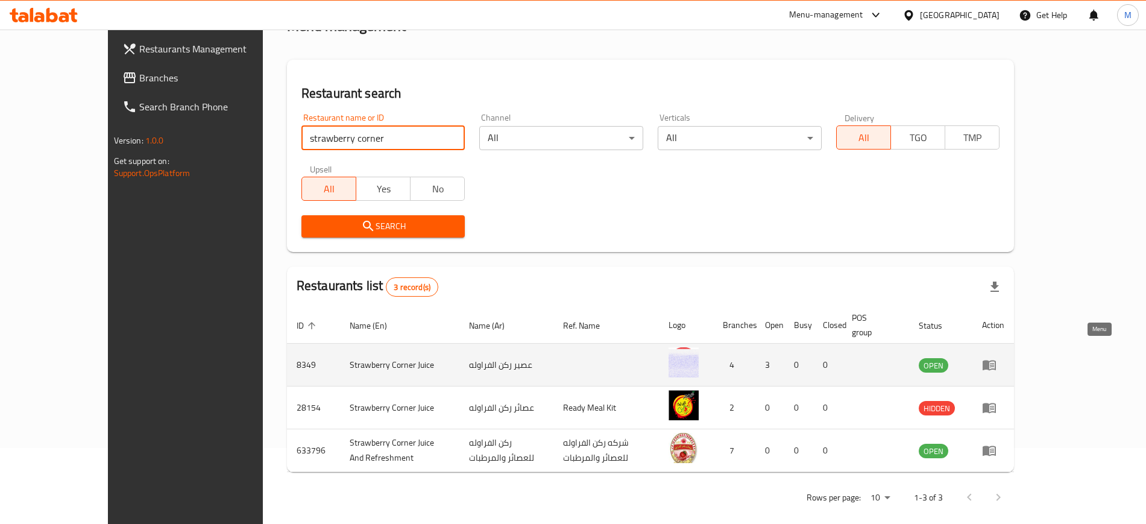
click at [996, 357] on icon "enhanced table" at bounding box center [989, 364] width 14 height 14
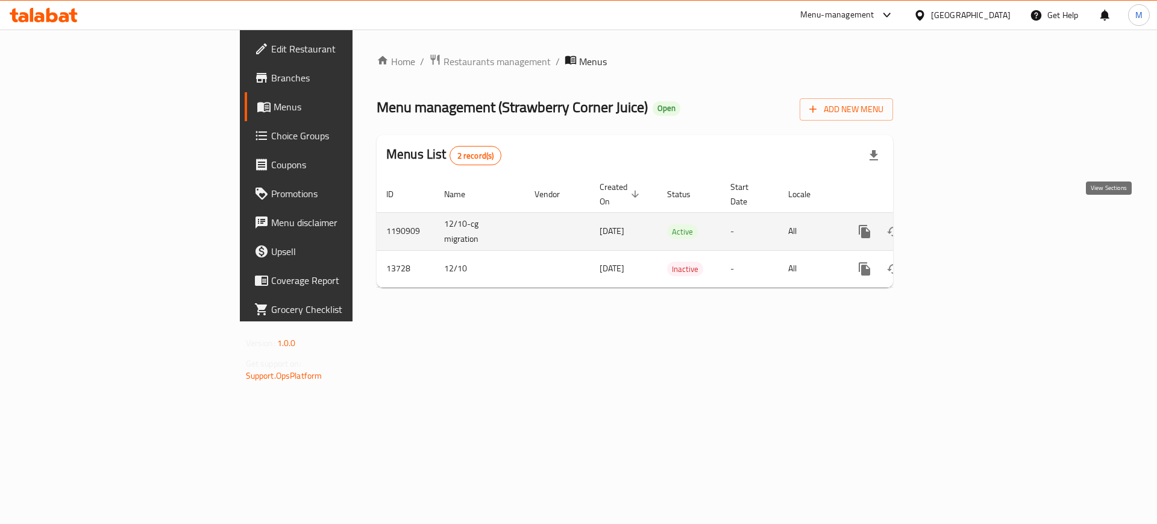
click at [959, 224] on icon "enhanced table" at bounding box center [951, 231] width 14 height 14
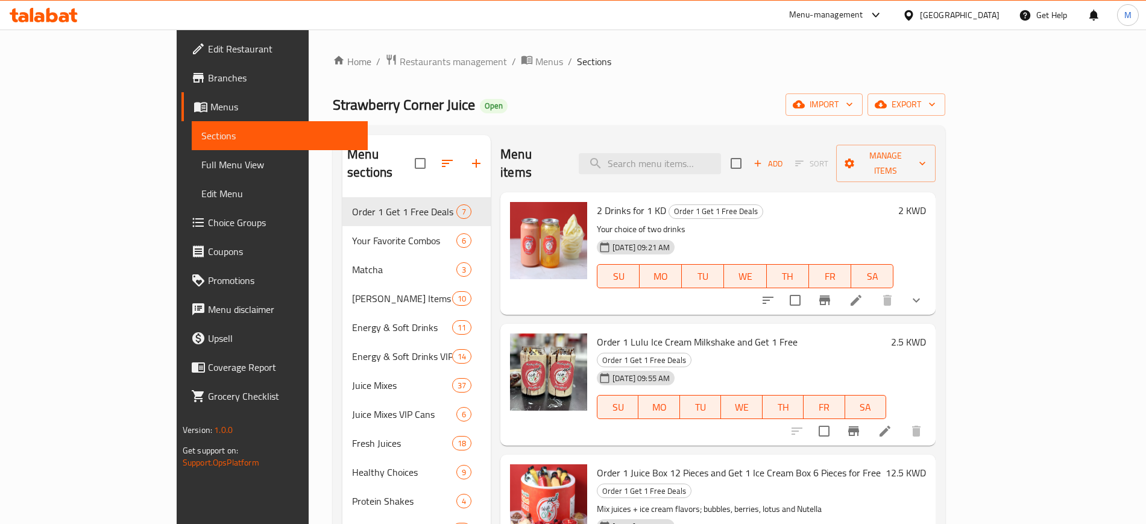
click at [836, 154] on span "Sort" at bounding box center [811, 163] width 49 height 19
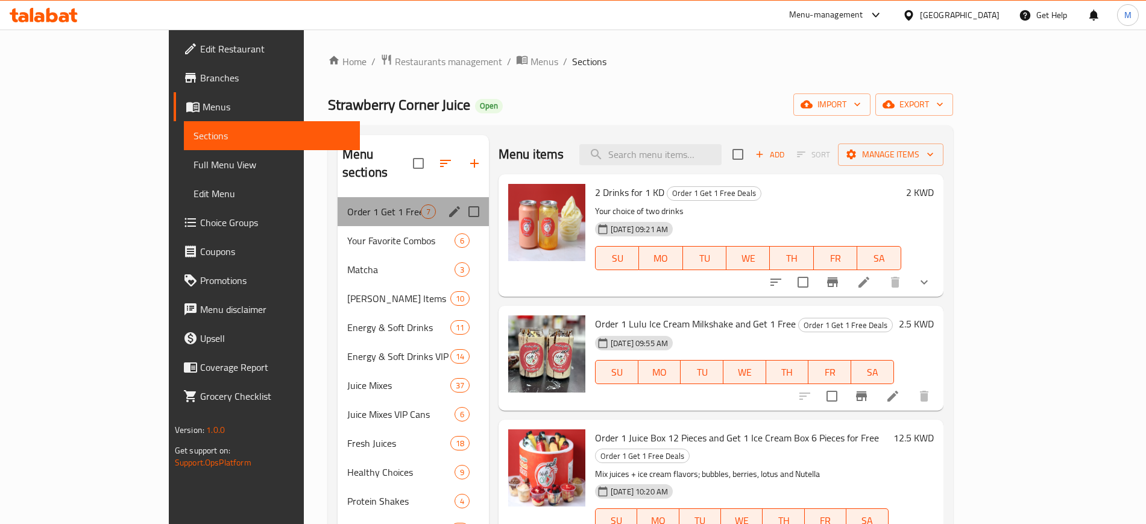
click at [338, 197] on div "Order 1 Get 1 Free Deals 7" at bounding box center [413, 211] width 151 height 29
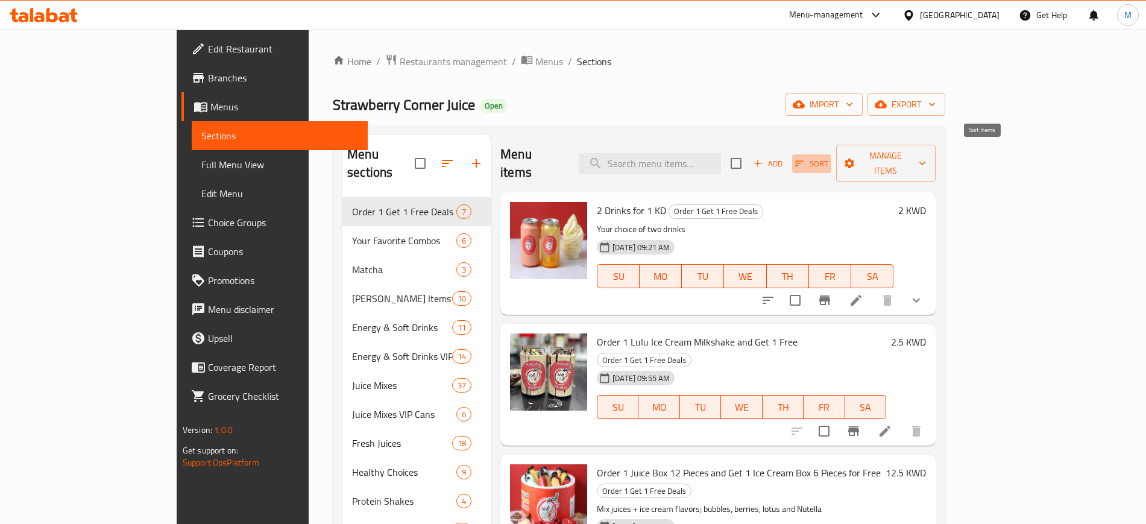
click at [828, 157] on span "Sort" at bounding box center [811, 164] width 33 height 14
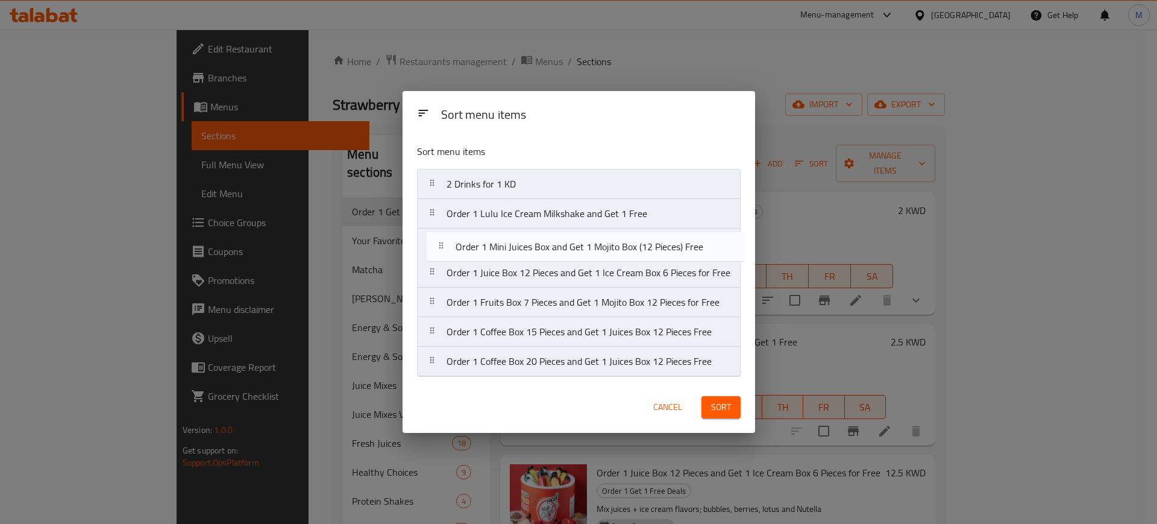
drag, startPoint x: 639, startPoint y: 359, endPoint x: 646, endPoint y: 241, distance: 118.3
click at [646, 241] on nav "2 Drinks for 1 KD Order 1 Lulu Ice Cream Milkshake and Get 1 Free Order 1 Juice…" at bounding box center [579, 273] width 324 height 208
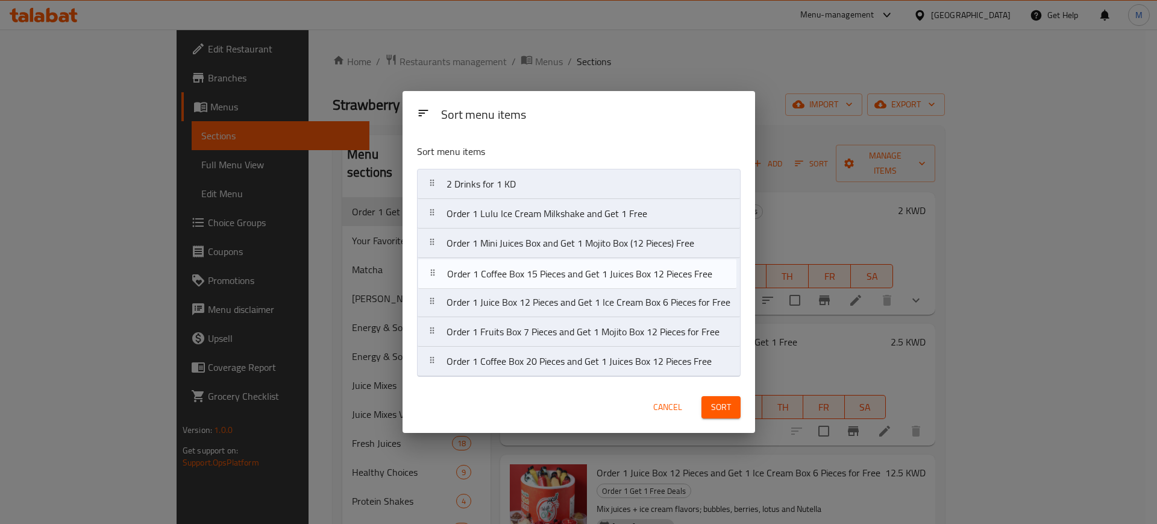
drag, startPoint x: 615, startPoint y: 334, endPoint x: 614, endPoint y: 268, distance: 66.3
click at [614, 268] on nav "2 Drinks for 1 KD Order 1 Lulu Ice Cream Milkshake and Get 1 Free Order 1 Mini …" at bounding box center [579, 273] width 324 height 208
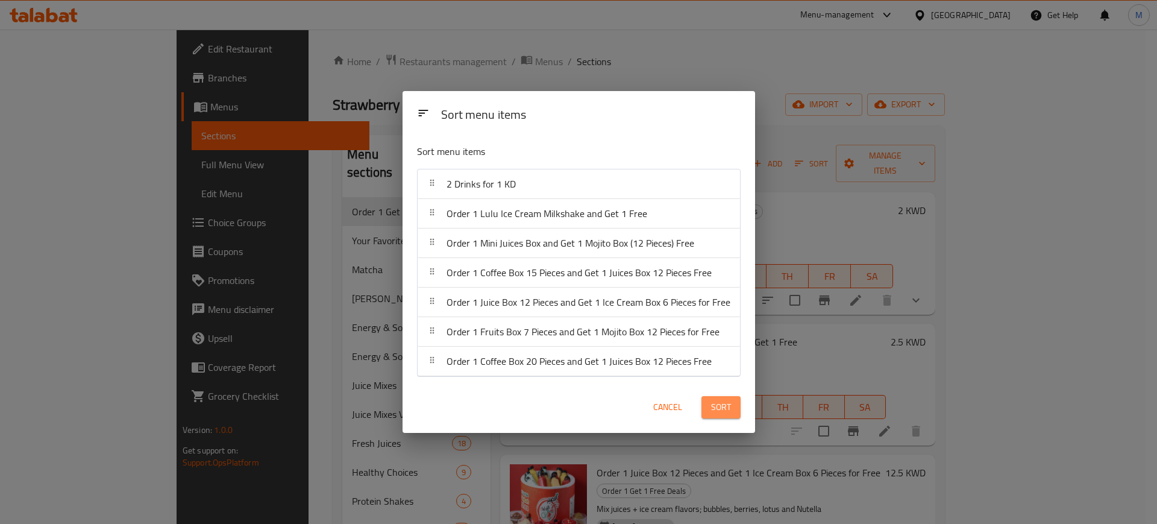
click at [717, 411] on span "Sort" at bounding box center [721, 407] width 20 height 15
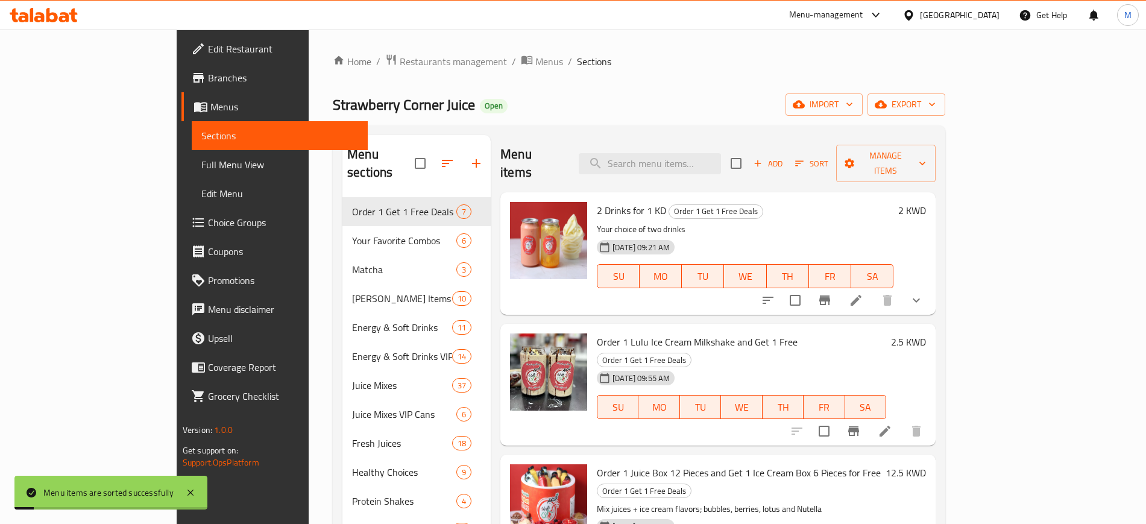
click at [716, 222] on p "Your choice of two drinks" at bounding box center [745, 229] width 297 height 15
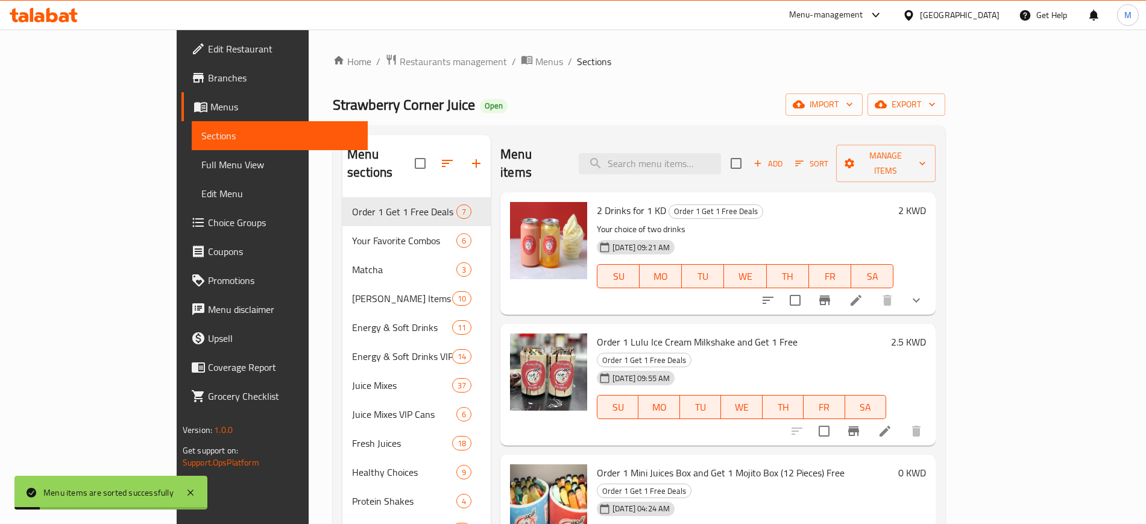
click at [483, 95] on div "Strawberry Corner Juice Open import export" at bounding box center [639, 104] width 612 height 22
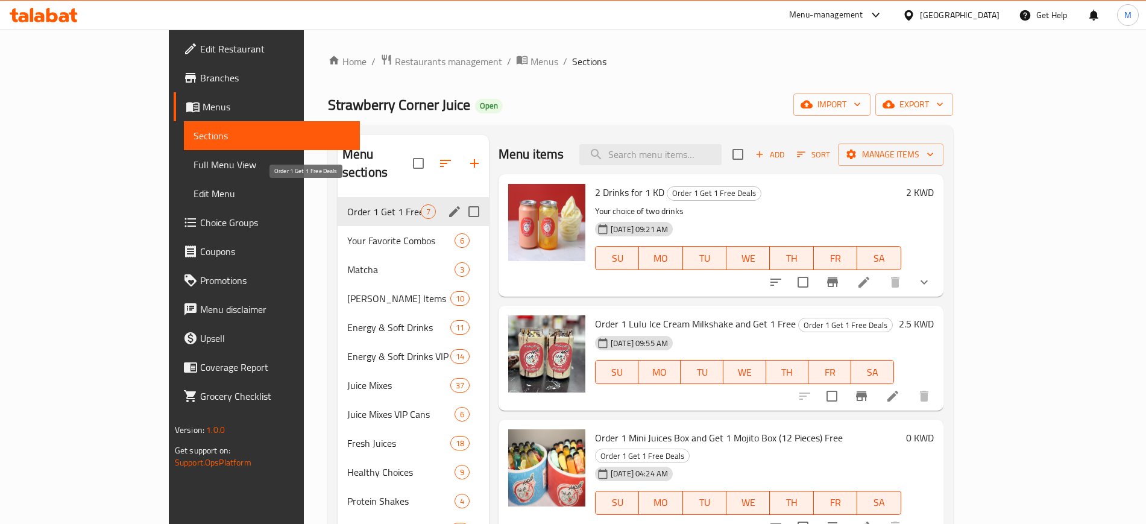
click at [358, 204] on span "Order 1 Get 1 Free Deals" at bounding box center [384, 211] width 74 height 14
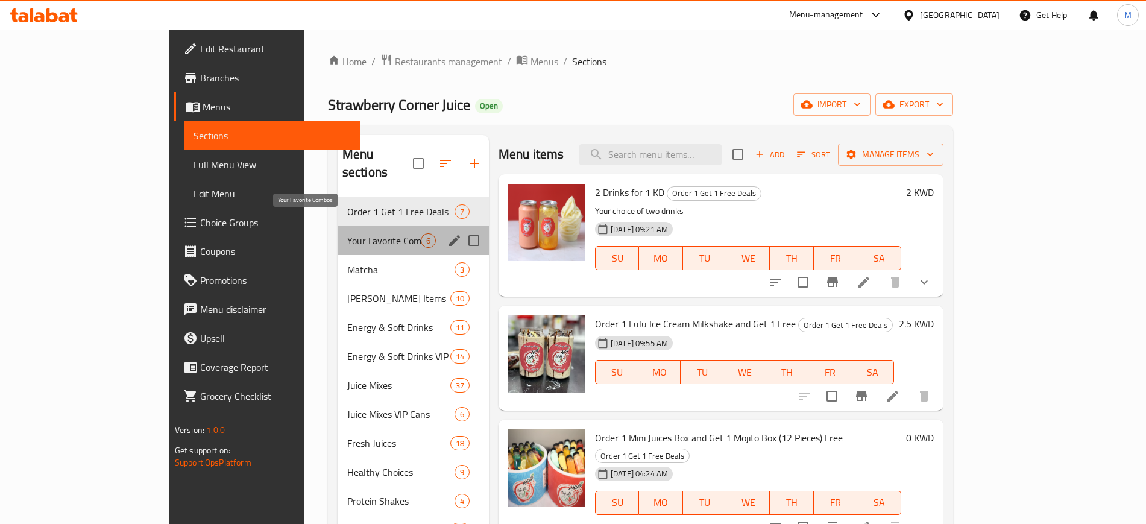
click at [355, 233] on span "Your Favorite Combos" at bounding box center [384, 240] width 74 height 14
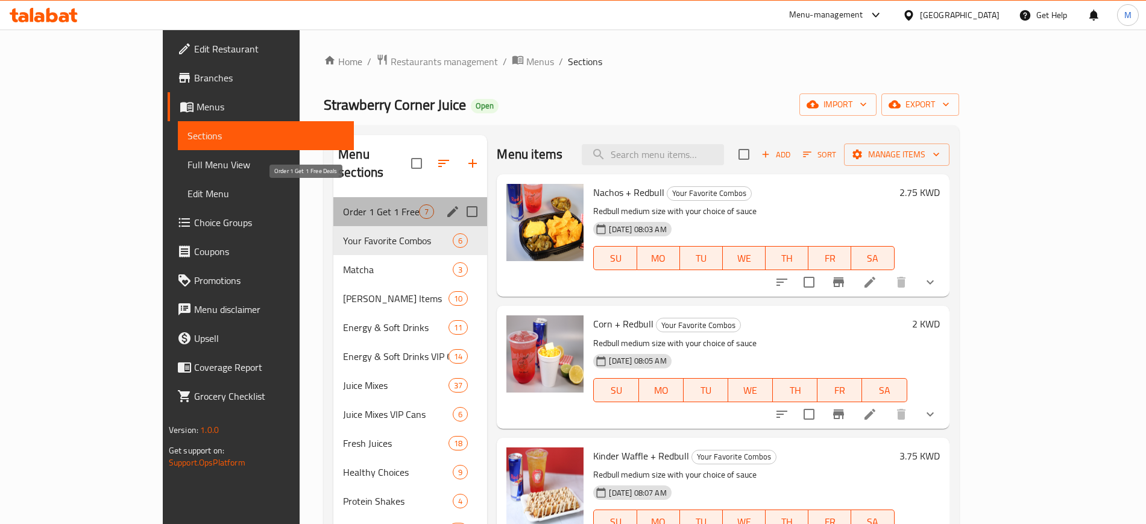
click at [355, 204] on span "Order 1 Get 1 Free Deals" at bounding box center [381, 211] width 76 height 14
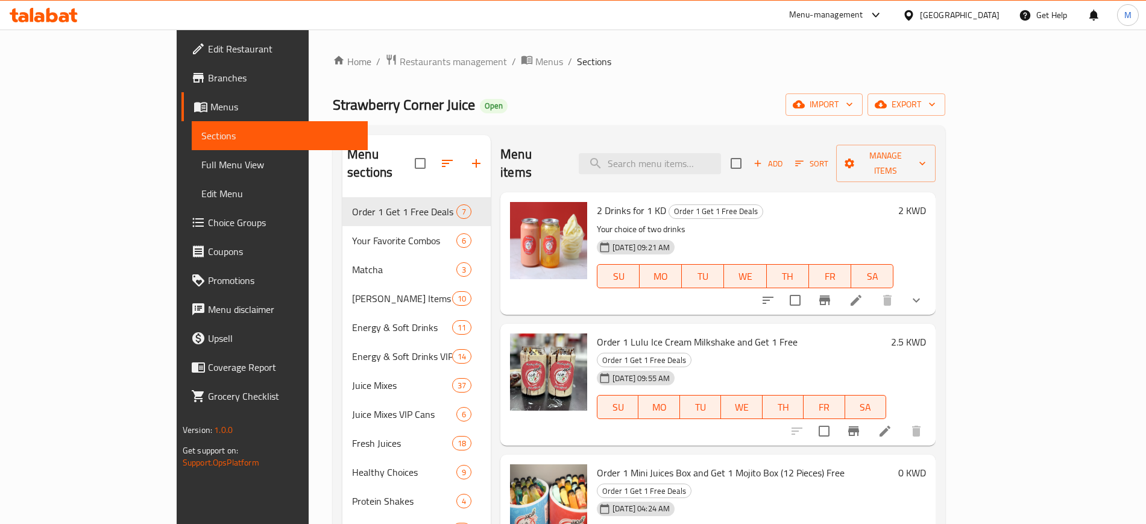
click at [54, 8] on icon at bounding box center [44, 15] width 68 height 14
